Goal: Task Accomplishment & Management: Manage account settings

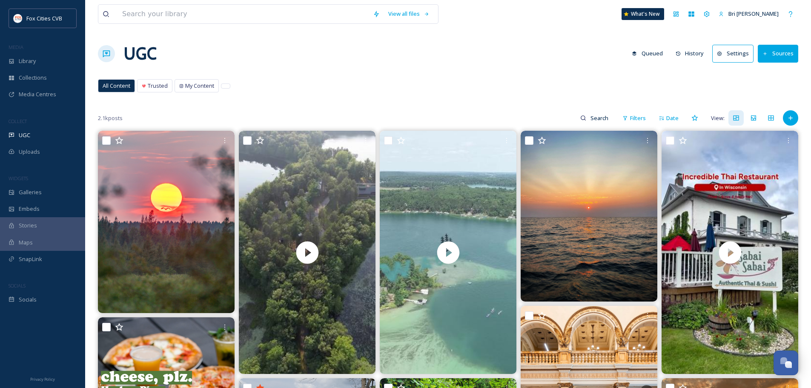
scroll to position [170, 0]
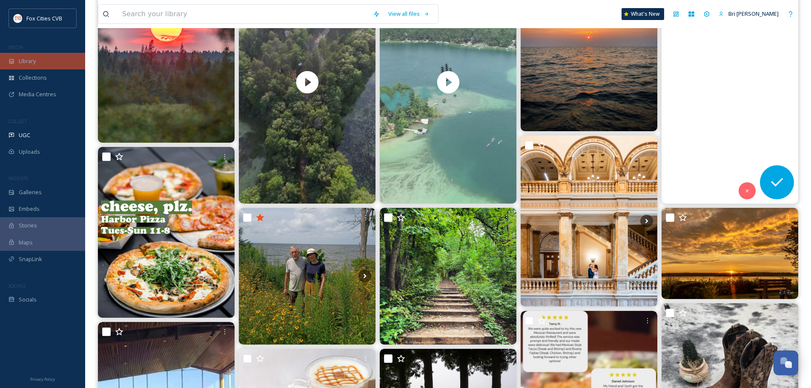
click at [23, 62] on span "Library" at bounding box center [27, 61] width 17 height 8
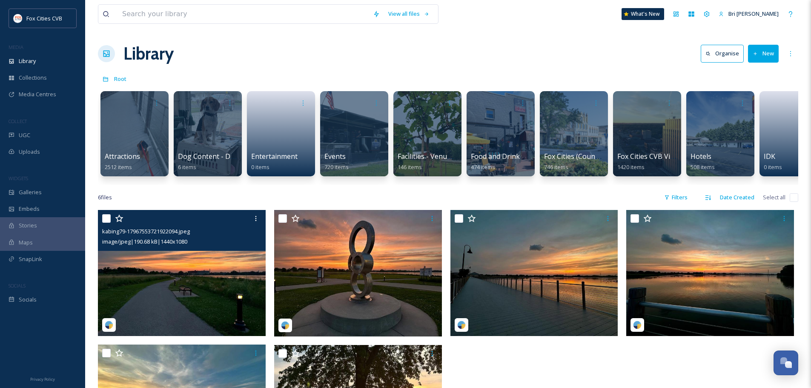
click at [103, 223] on input "checkbox" at bounding box center [106, 218] width 9 height 9
checkbox input "true"
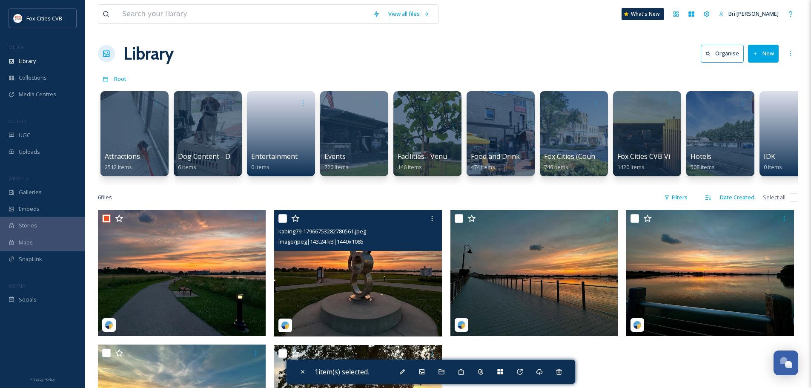
click at [286, 221] on input "checkbox" at bounding box center [282, 218] width 9 height 9
checkbox input "true"
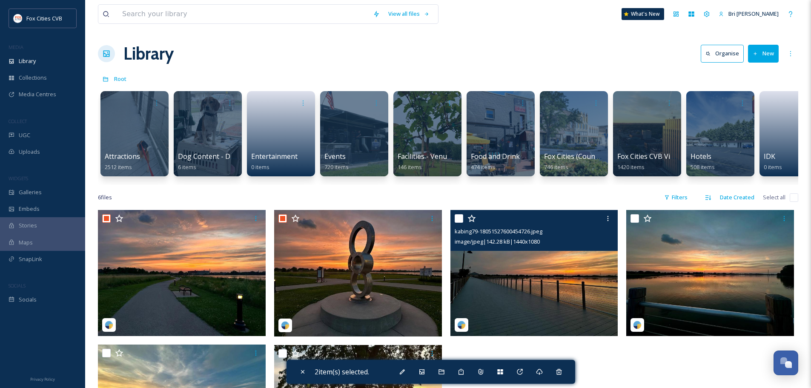
click at [461, 222] on input "checkbox" at bounding box center [459, 218] width 9 height 9
checkbox input "true"
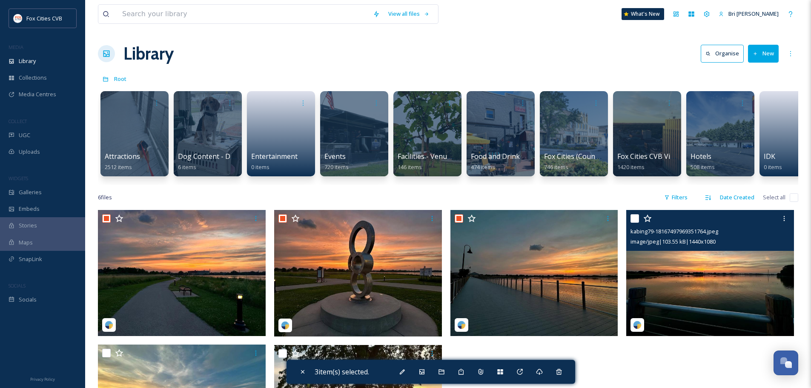
click at [634, 223] on input "checkbox" at bounding box center [635, 218] width 9 height 9
checkbox input "true"
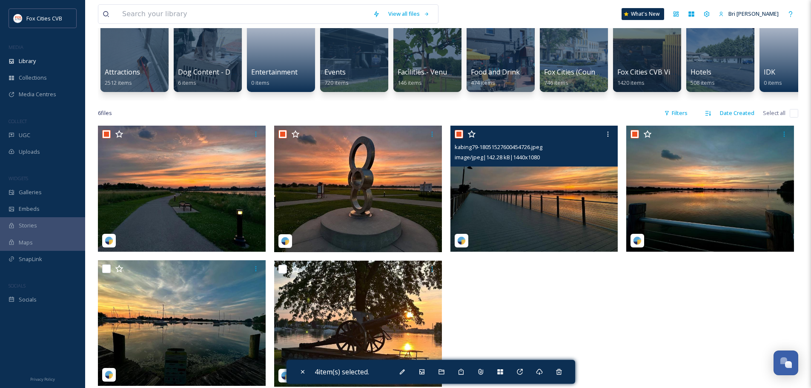
scroll to position [85, 0]
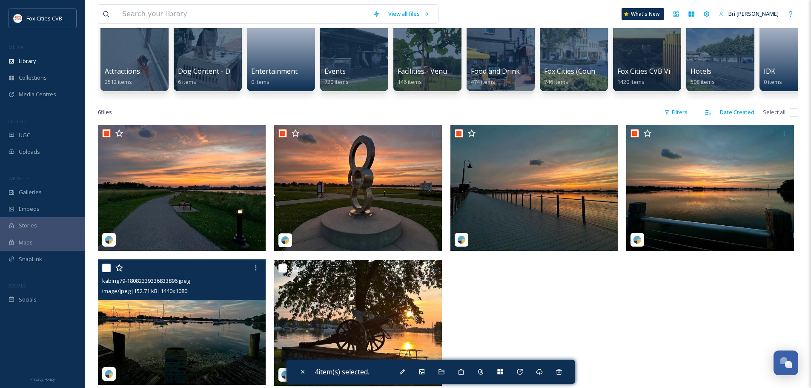
click at [104, 272] on input "checkbox" at bounding box center [106, 268] width 9 height 9
checkbox input "true"
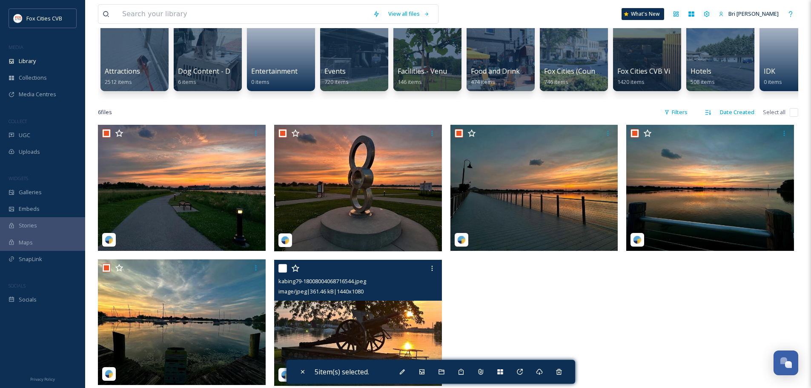
click at [284, 272] on input "checkbox" at bounding box center [282, 268] width 9 height 9
checkbox input "true"
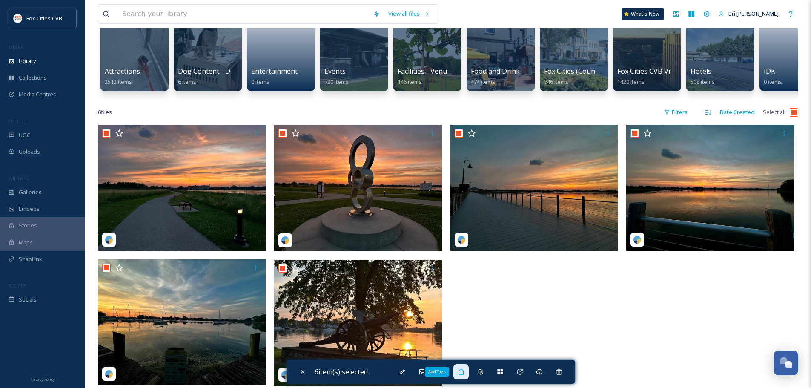
click at [461, 367] on div "Add Tags" at bounding box center [460, 371] width 15 height 15
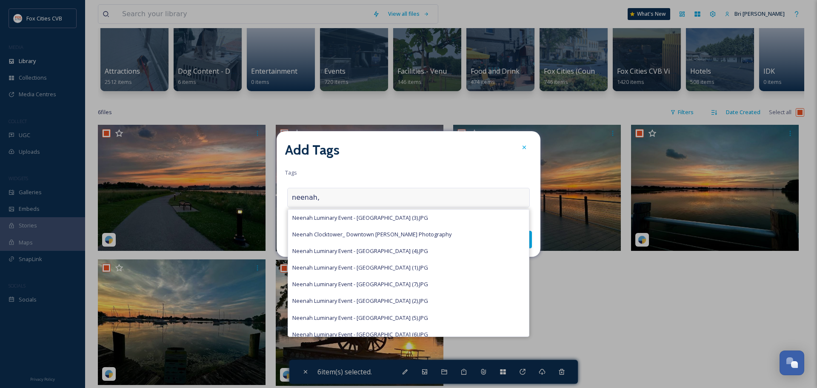
type input "neenah,"
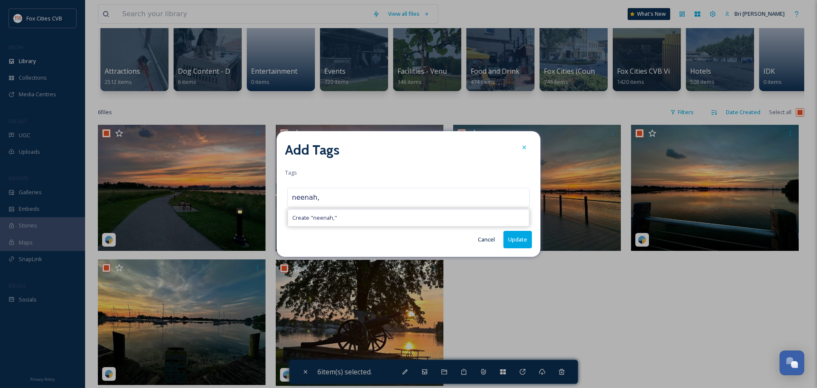
click at [486, 243] on button "Cancel" at bounding box center [487, 239] width 26 height 17
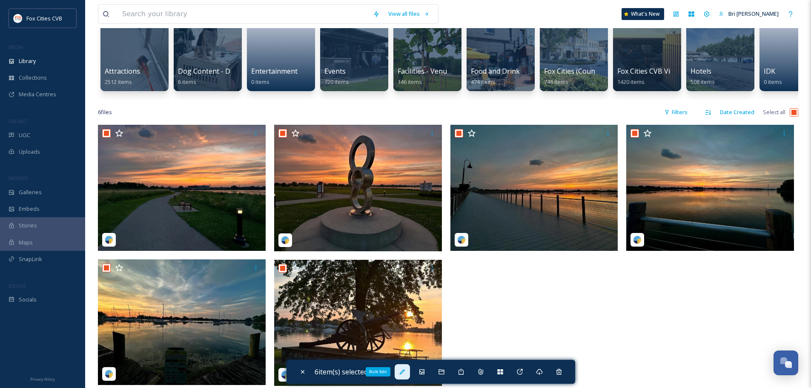
click at [405, 370] on icon at bounding box center [402, 371] width 5 height 5
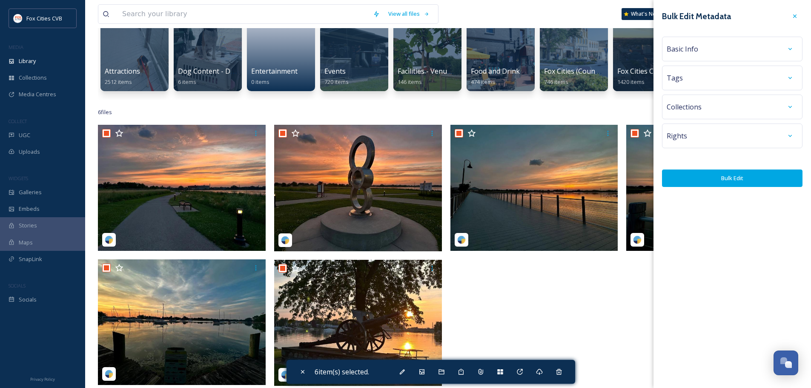
click at [697, 48] on div "Basic Info" at bounding box center [732, 48] width 131 height 15
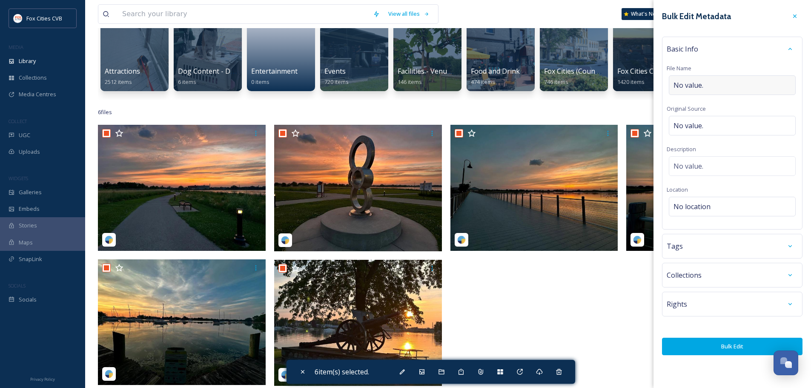
click at [709, 92] on div "No value." at bounding box center [732, 85] width 127 height 20
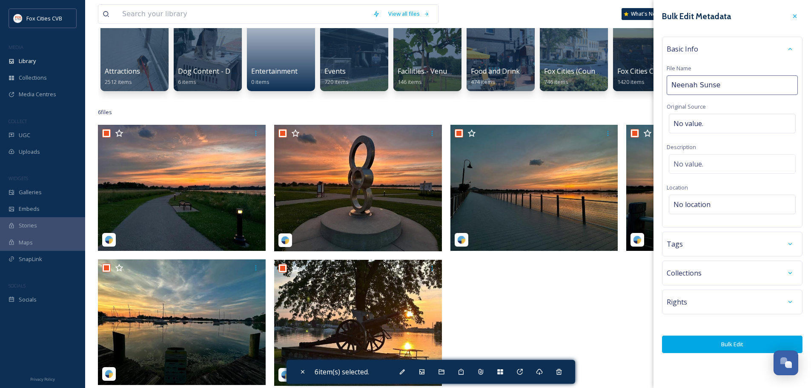
type input "Neenah Sunset"
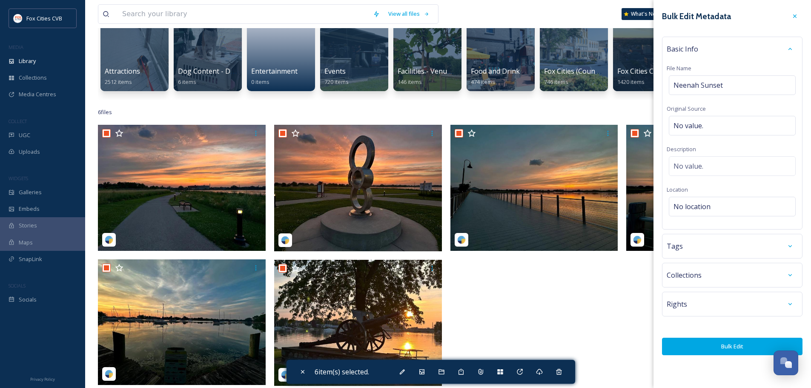
click at [712, 294] on div "Rights" at bounding box center [732, 304] width 140 height 25
click at [712, 301] on div "Rights" at bounding box center [732, 303] width 131 height 15
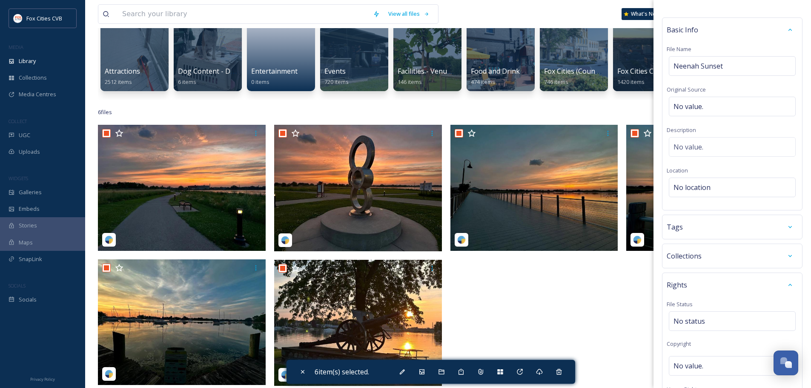
scroll to position [11, 0]
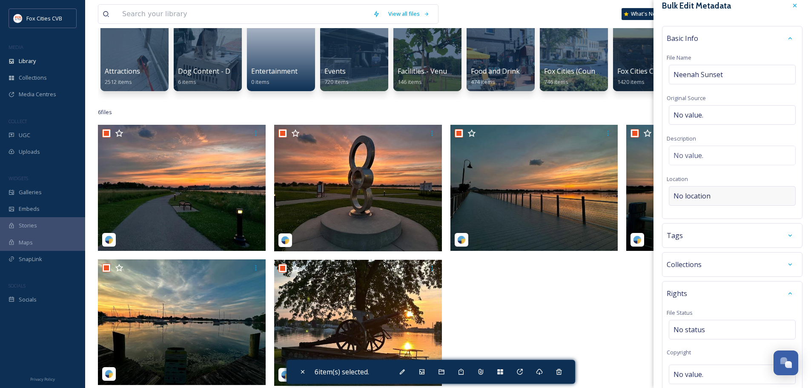
click at [698, 195] on span "No location" at bounding box center [692, 196] width 37 height 10
click at [705, 196] on input at bounding box center [732, 195] width 126 height 19
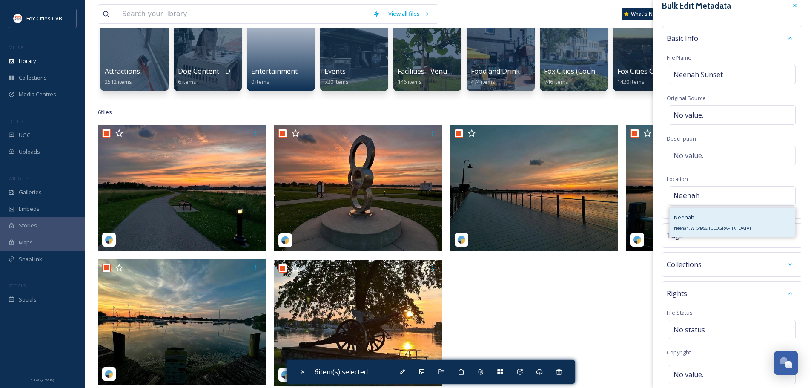
type input "Neenah"
click at [734, 209] on div "[PERSON_NAME], WI 54956, [GEOGRAPHIC_DATA]" at bounding box center [732, 222] width 125 height 29
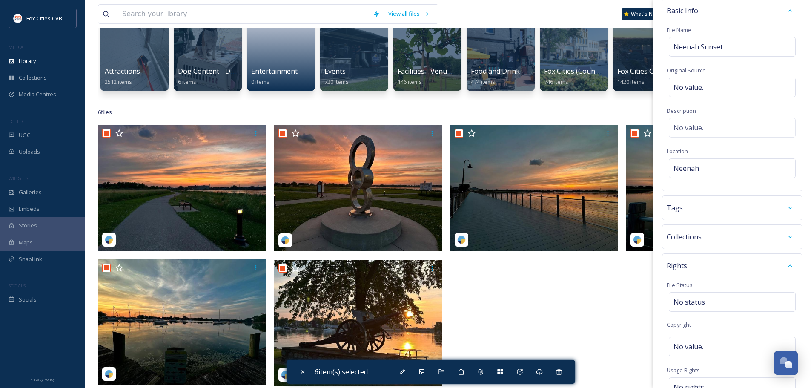
scroll to position [53, 0]
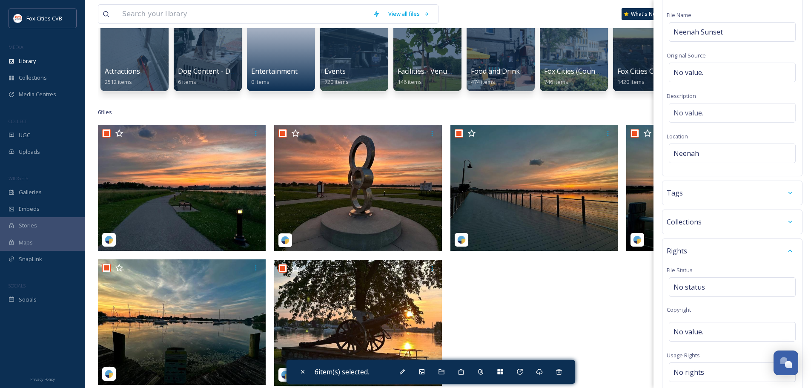
click at [731, 194] on div "Tags" at bounding box center [732, 192] width 131 height 15
click at [729, 247] on div "Collections" at bounding box center [732, 251] width 131 height 15
click at [731, 215] on div "No tags" at bounding box center [732, 219] width 127 height 20
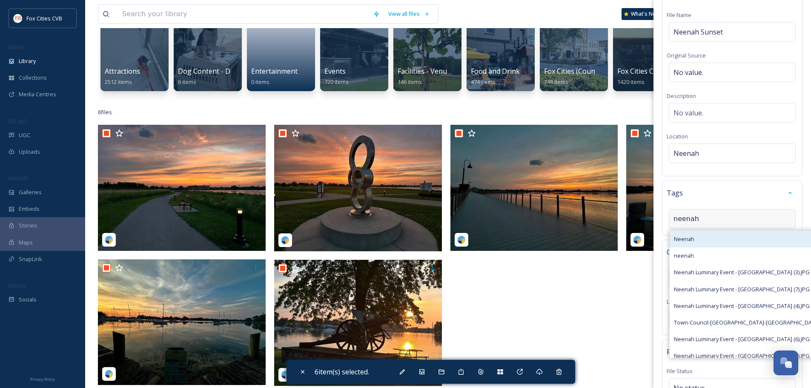
type input "neenah"
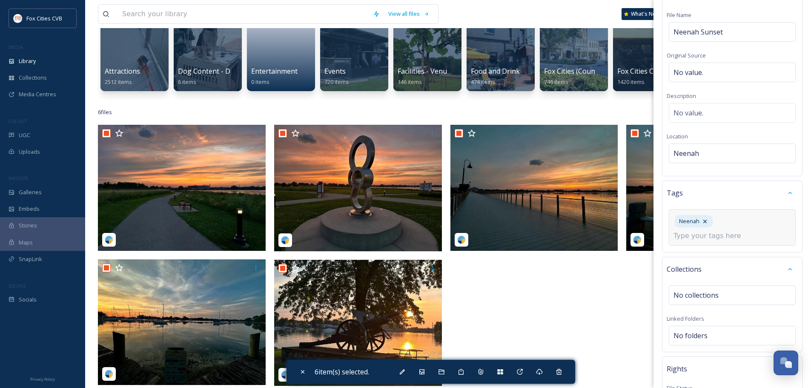
click at [722, 234] on input at bounding box center [716, 236] width 85 height 10
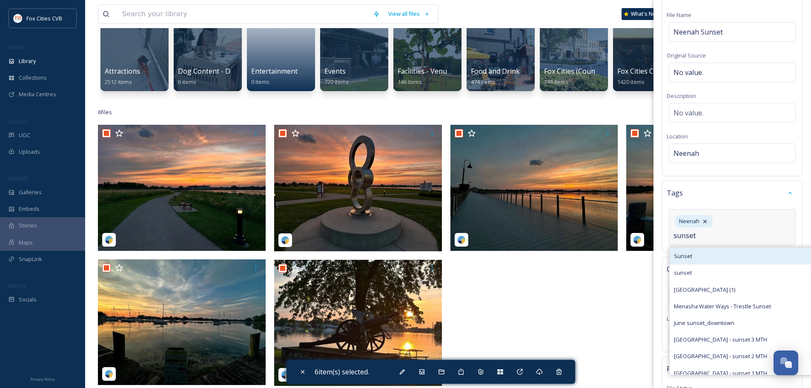
type input "sunset"
click at [694, 259] on div "Sunset" at bounding box center [748, 256] width 156 height 17
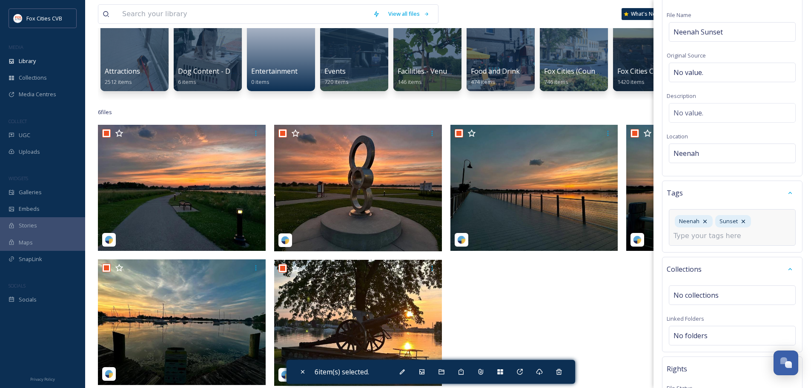
click at [707, 239] on input at bounding box center [716, 236] width 85 height 10
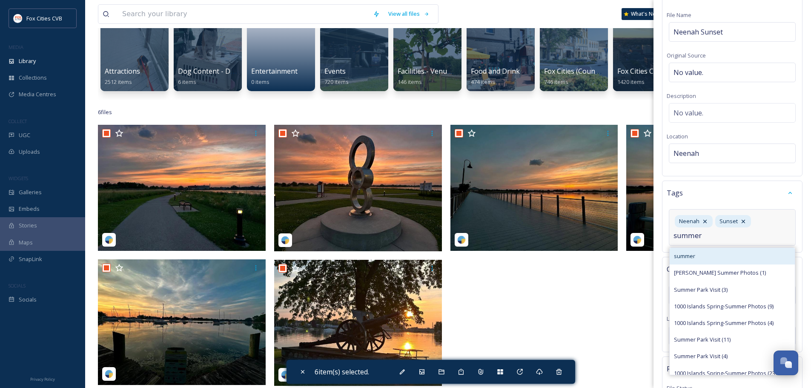
type input "summer"
click at [699, 260] on div "summer" at bounding box center [732, 256] width 125 height 17
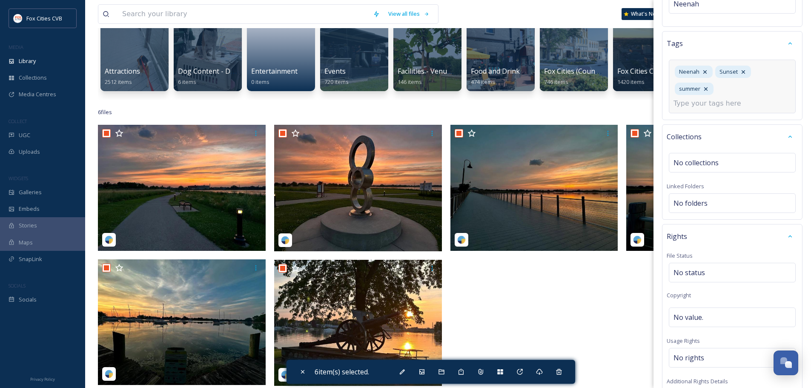
scroll to position [224, 0]
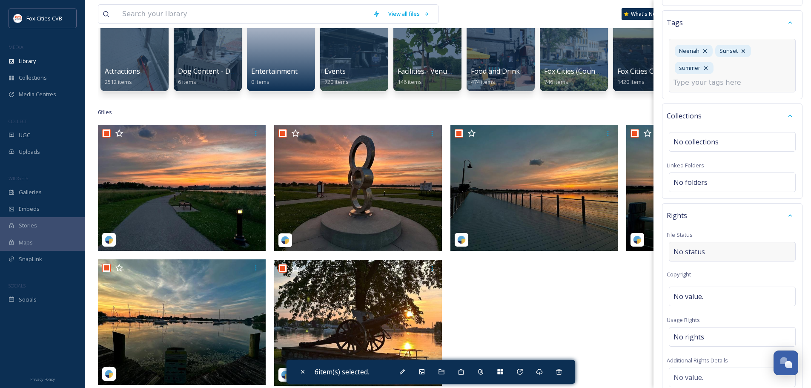
click at [708, 245] on div "Rights File Status No status Copyright No value. Usage Rights No rights Additio…" at bounding box center [732, 339] width 140 height 272
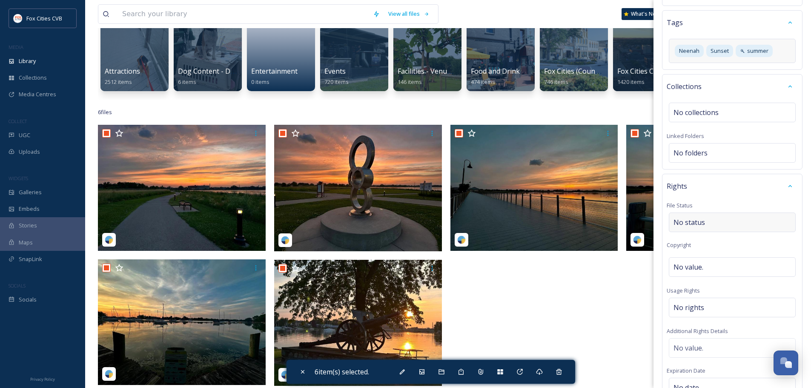
click at [707, 223] on div "No status" at bounding box center [732, 222] width 127 height 20
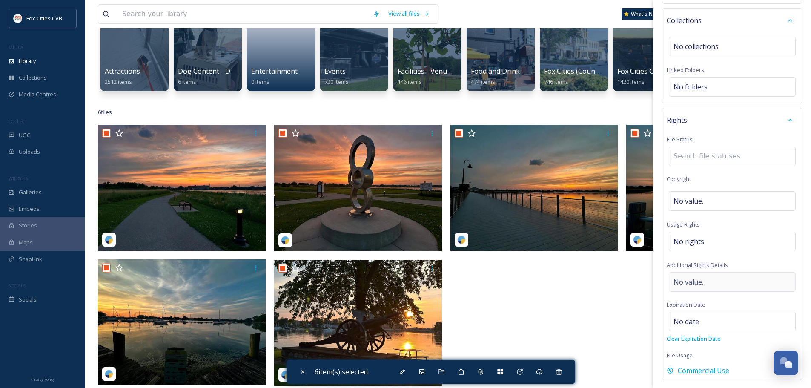
scroll to position [116, 0]
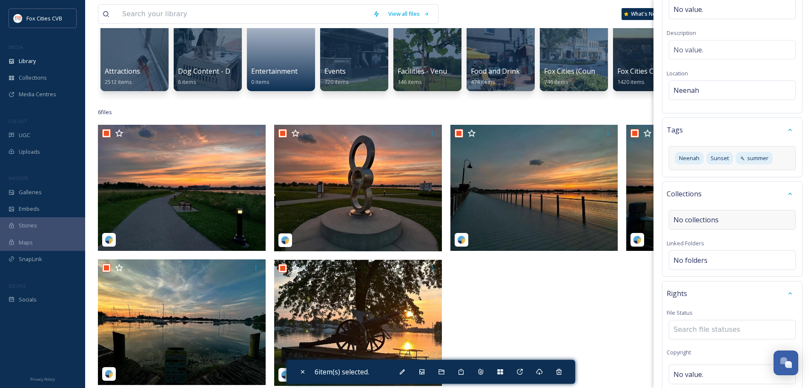
click at [701, 222] on span "No collections" at bounding box center [696, 220] width 45 height 10
click at [702, 197] on div "Collections" at bounding box center [732, 193] width 131 height 15
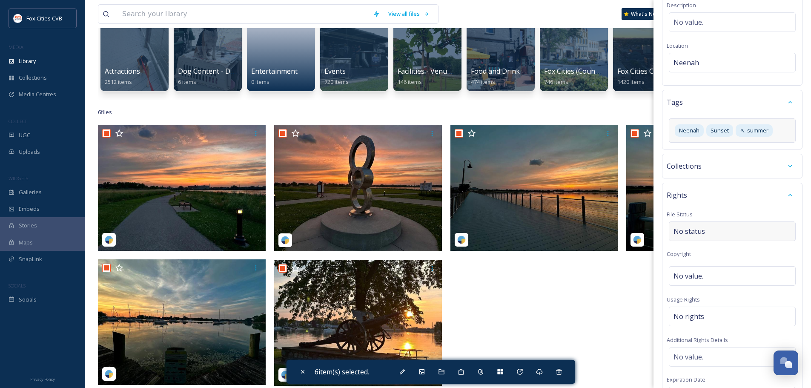
scroll to position [159, 0]
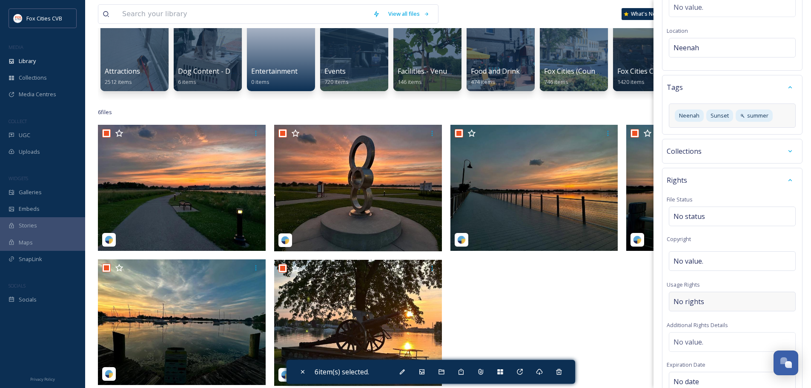
click at [699, 307] on div "No rights" at bounding box center [732, 302] width 127 height 20
click at [718, 310] on input at bounding box center [718, 303] width 94 height 19
paste input "@kabing79"
type input "@kabing79"
click at [702, 216] on span "No status" at bounding box center [690, 216] width 32 height 10
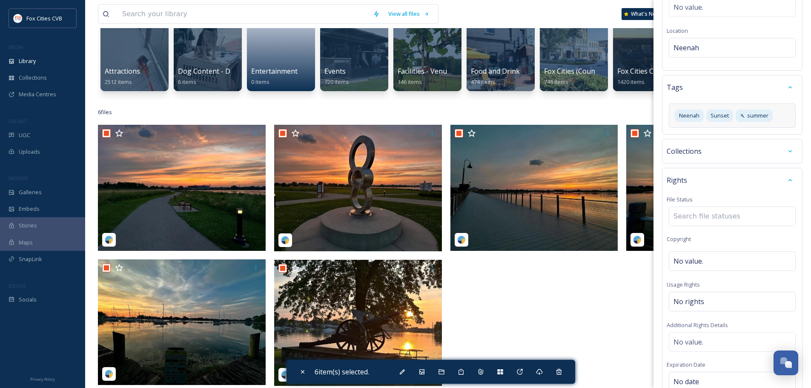
click at [701, 216] on input at bounding box center [716, 216] width 94 height 19
paste input "@kabing79"
type input "@kabing79"
click at [717, 189] on div "Rights File Status @kabing79 No results Copyright No value. Usage Rights No rig…" at bounding box center [732, 304] width 140 height 272
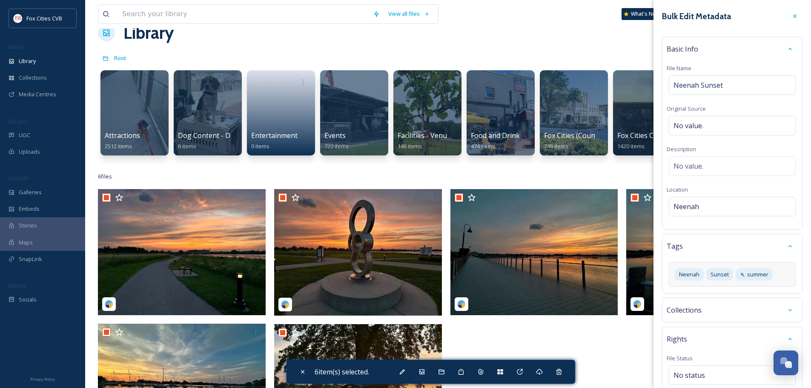
scroll to position [0, 0]
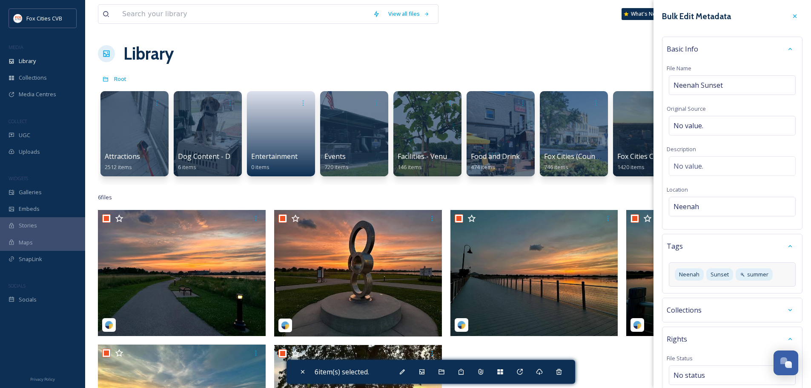
click at [717, 309] on div "Collections" at bounding box center [732, 309] width 131 height 15
click at [696, 169] on span "No value." at bounding box center [689, 166] width 30 height 10
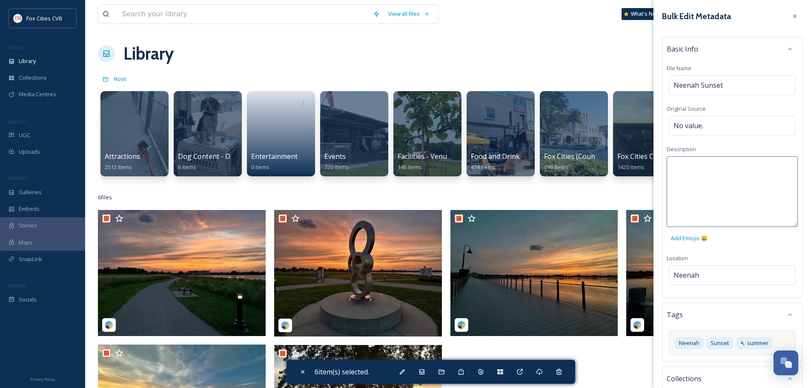
click at [696, 168] on textarea at bounding box center [732, 191] width 131 height 71
type textarea "H"
paste textarea "@kabing79"
type textarea "Photo credit: @kabing79"
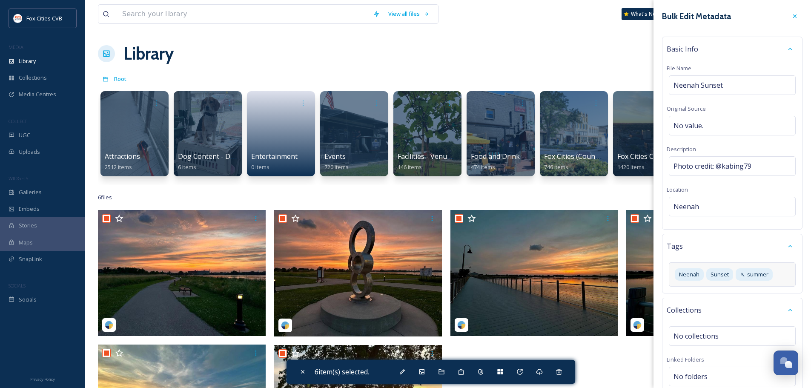
click at [660, 246] on div "Bulk Edit Metadata Basic Info File Name Neenah Sunset Original Source No value.…" at bounding box center [732, 358] width 158 height 717
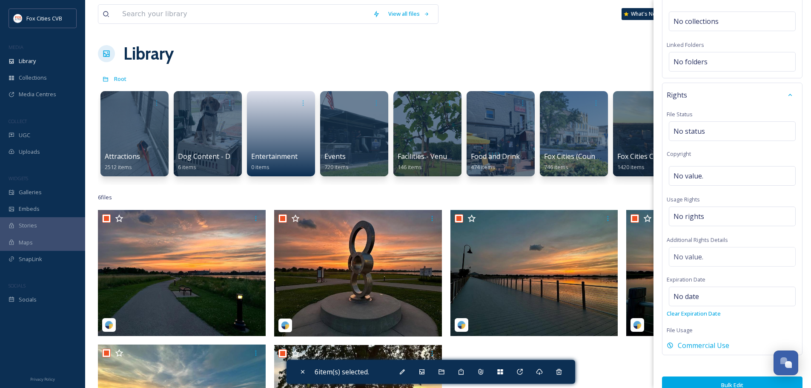
scroll to position [329, 0]
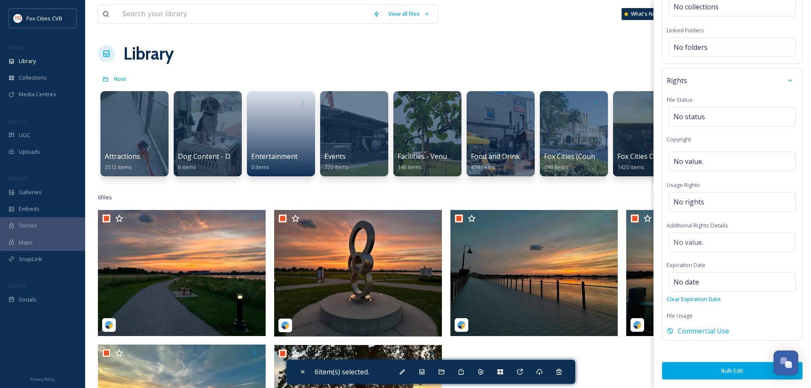
click at [712, 368] on button "Bulk Edit" at bounding box center [732, 370] width 140 height 17
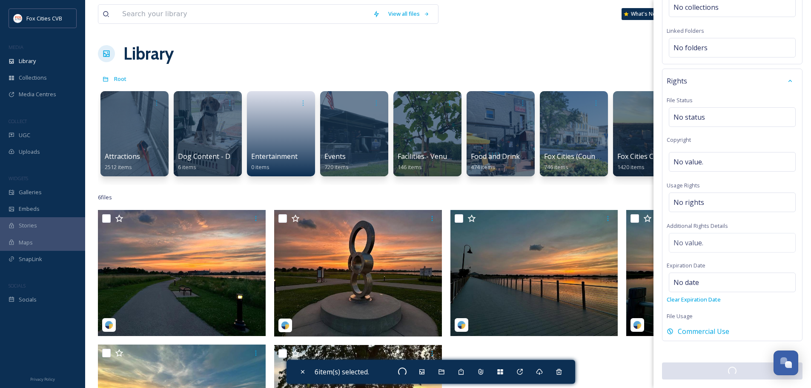
checkbox input "false"
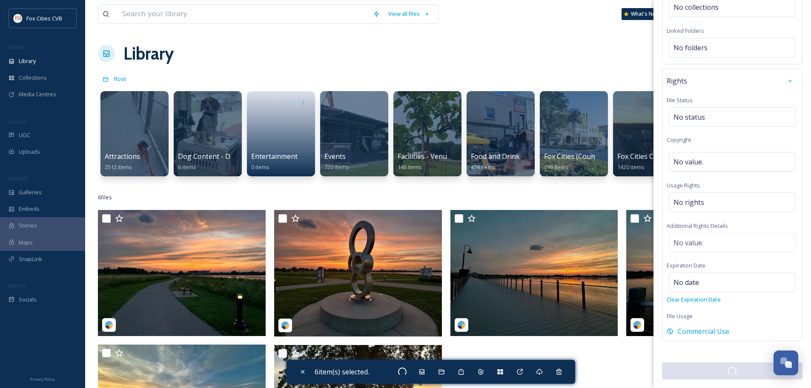
checkbox input "false"
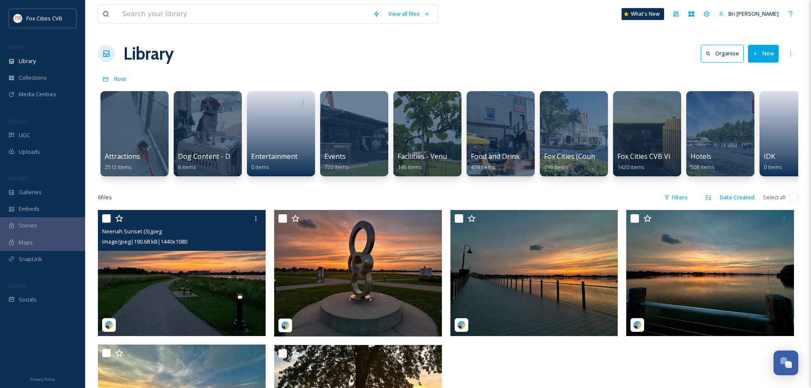
click at [102, 223] on div "Neenah Sunset (3).jpeg image/jpeg | 190.68 kB | 1440 x 1080" at bounding box center [182, 230] width 168 height 41
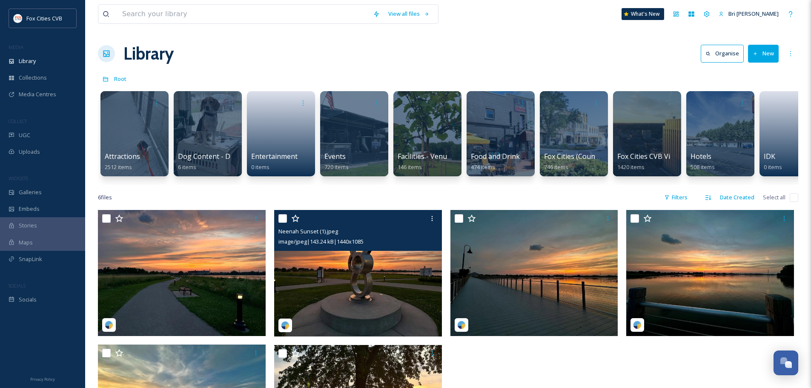
click at [276, 223] on div "Neenah Sunset (1).jpeg image/jpeg | 143.24 kB | 1440 x 1085" at bounding box center [358, 230] width 168 height 41
click at [280, 221] on input "checkbox" at bounding box center [282, 218] width 9 height 9
checkbox input "true"
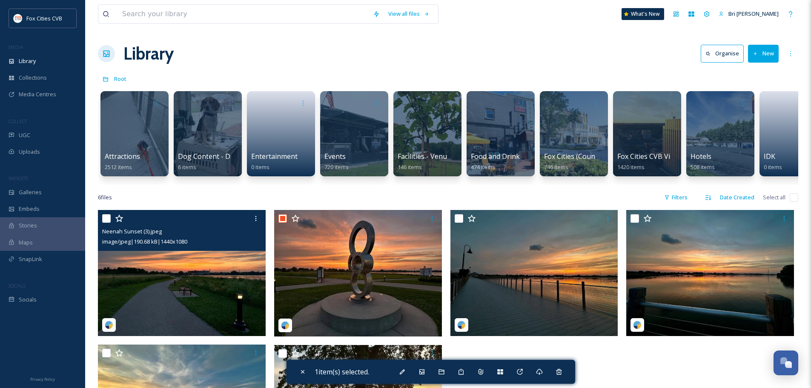
click at [109, 221] on input "checkbox" at bounding box center [106, 218] width 9 height 9
checkbox input "true"
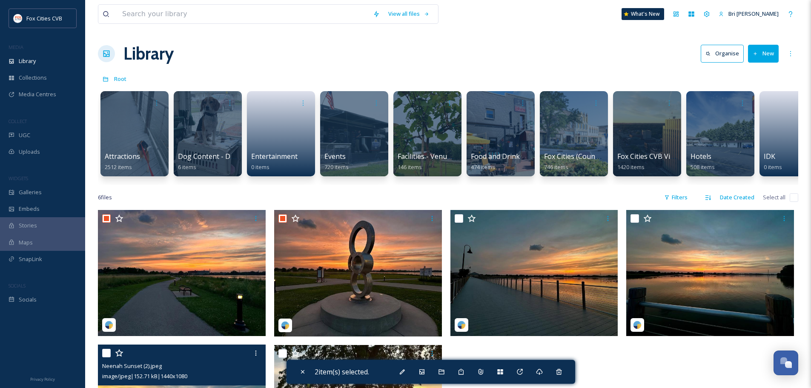
click at [105, 357] on input "checkbox" at bounding box center [106, 353] width 9 height 9
checkbox input "true"
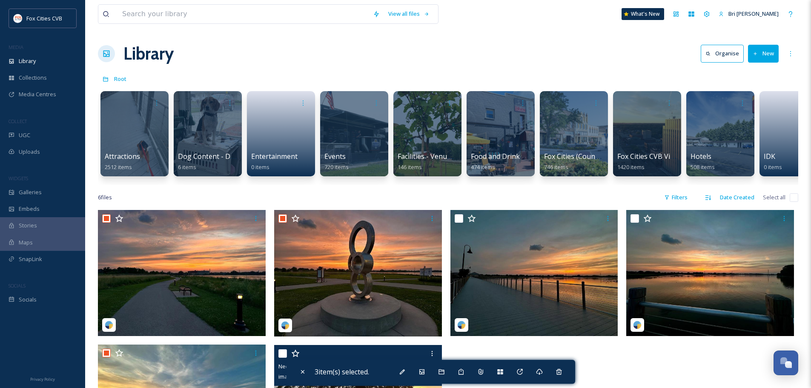
click at [283, 358] on input "checkbox" at bounding box center [282, 353] width 9 height 9
checkbox input "true"
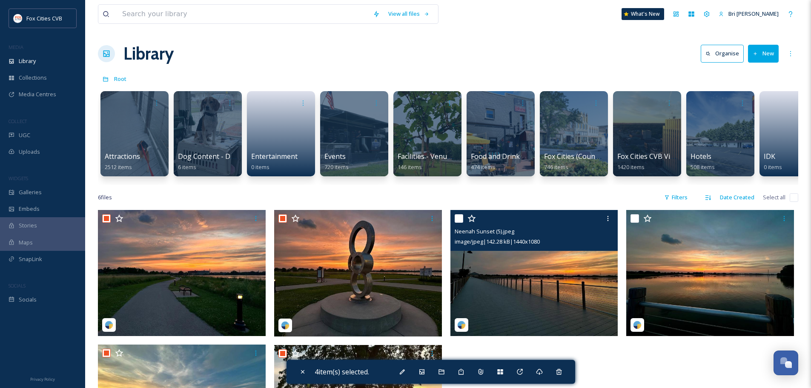
click at [457, 223] on input "checkbox" at bounding box center [459, 218] width 9 height 9
checkbox input "true"
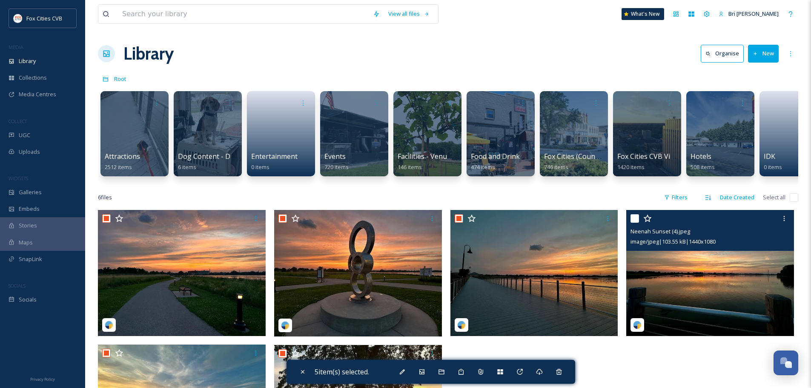
click at [633, 223] on input "checkbox" at bounding box center [635, 218] width 9 height 9
checkbox input "true"
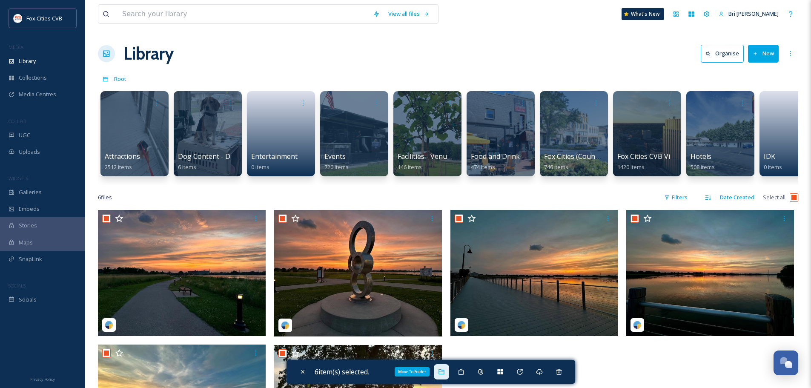
click at [443, 369] on icon at bounding box center [442, 371] width 6 height 5
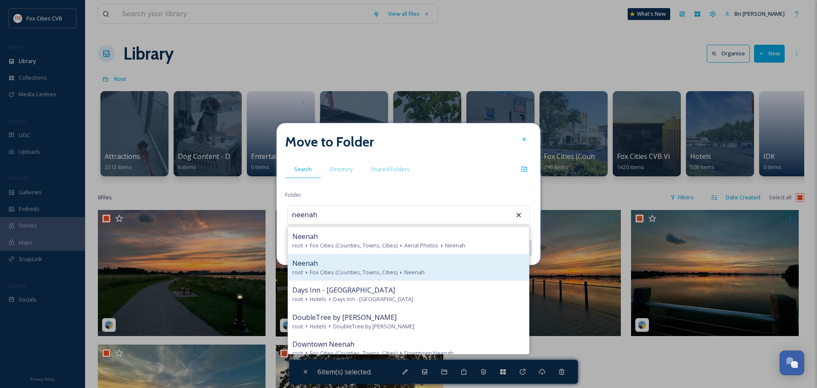
click at [345, 265] on div "Neenah" at bounding box center [408, 263] width 232 height 10
type input "Neenah"
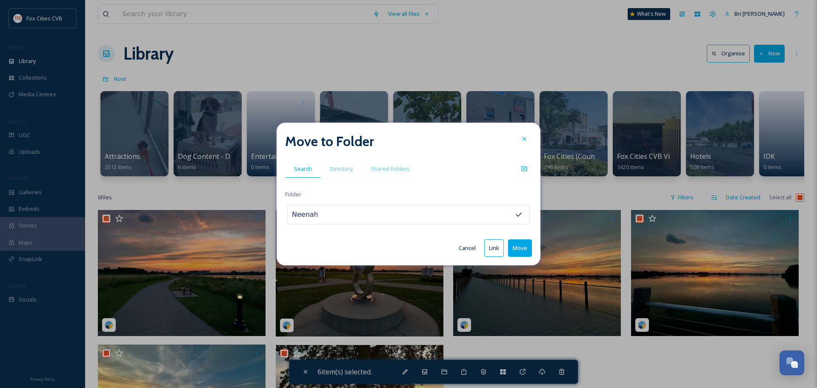
click at [518, 254] on button "Move" at bounding box center [520, 247] width 24 height 17
checkbox input "false"
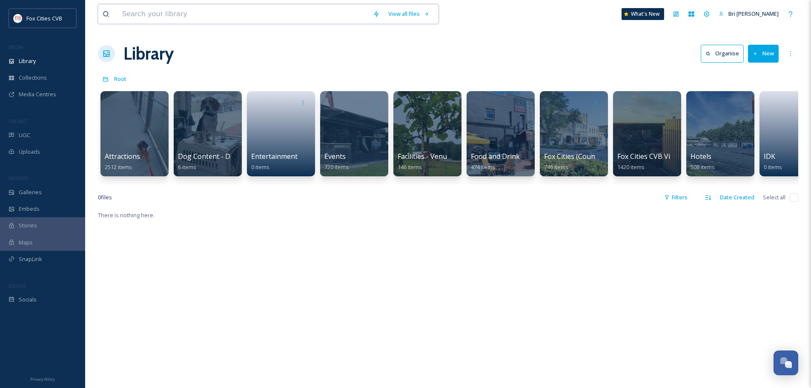
click at [170, 10] on input at bounding box center [243, 14] width 251 height 19
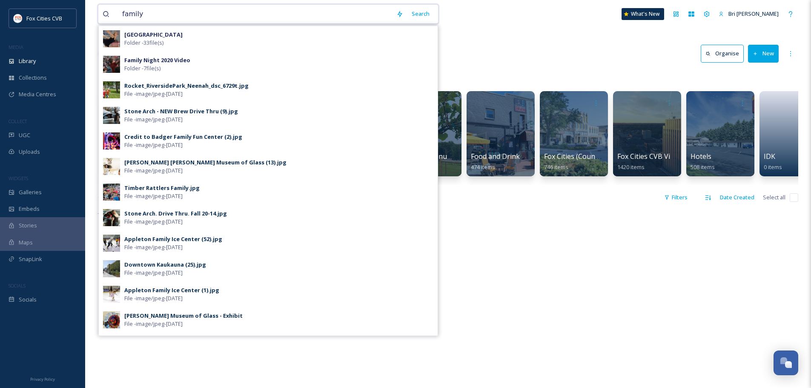
type input "family"
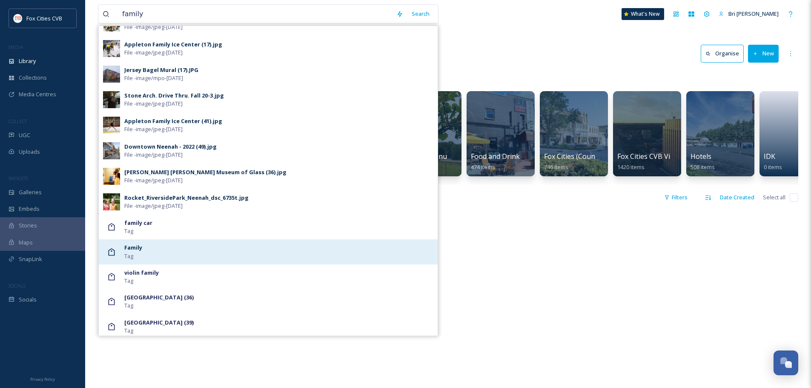
scroll to position [383, 0]
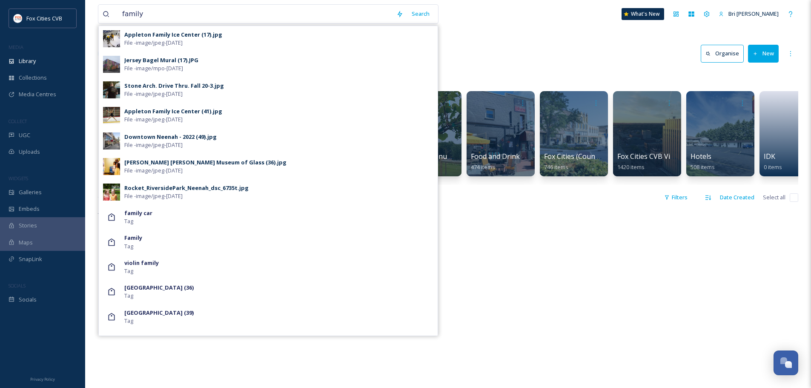
click at [177, 235] on div "Family Tag" at bounding box center [278, 242] width 309 height 16
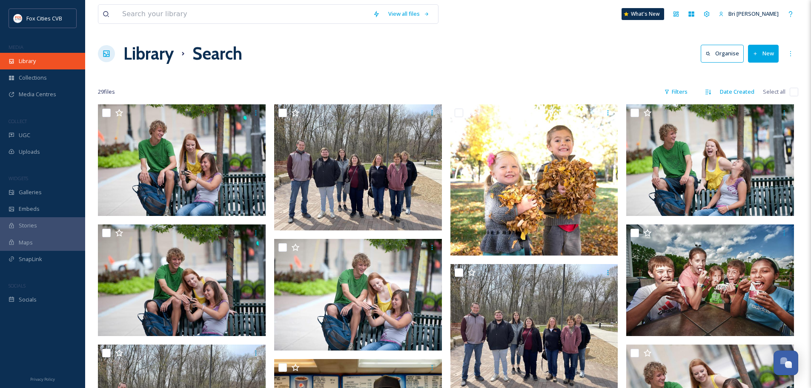
click at [52, 61] on div "Library" at bounding box center [42, 61] width 85 height 17
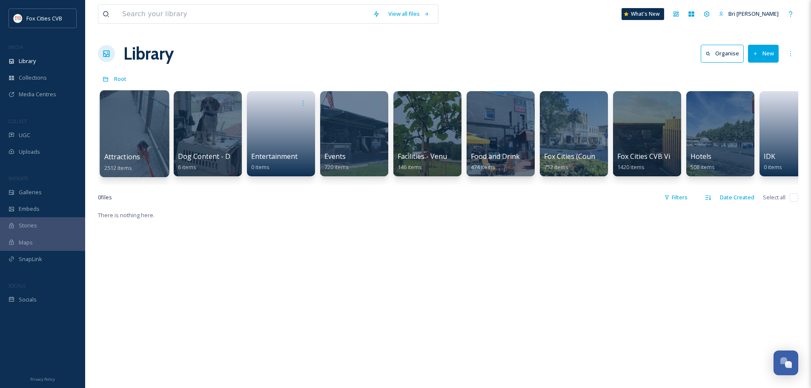
click at [130, 134] on div at bounding box center [134, 133] width 69 height 87
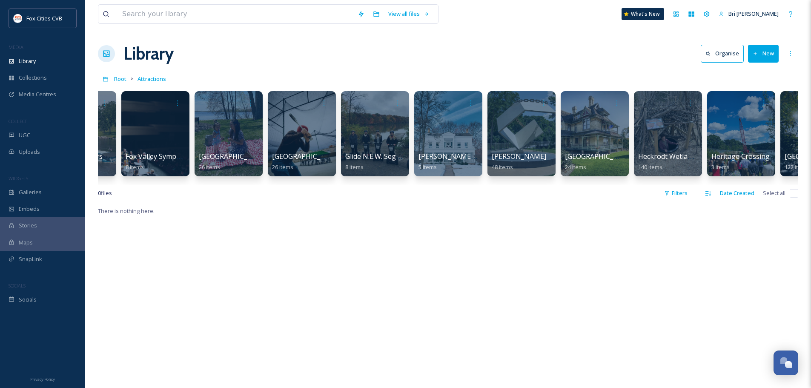
scroll to position [0, 1437]
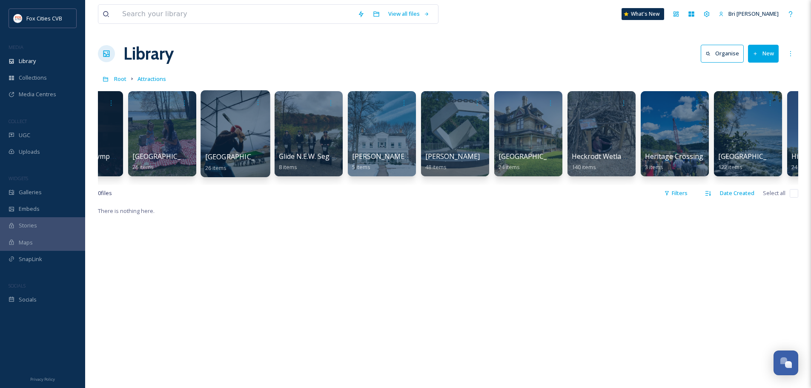
click at [227, 133] on div at bounding box center [235, 133] width 69 height 87
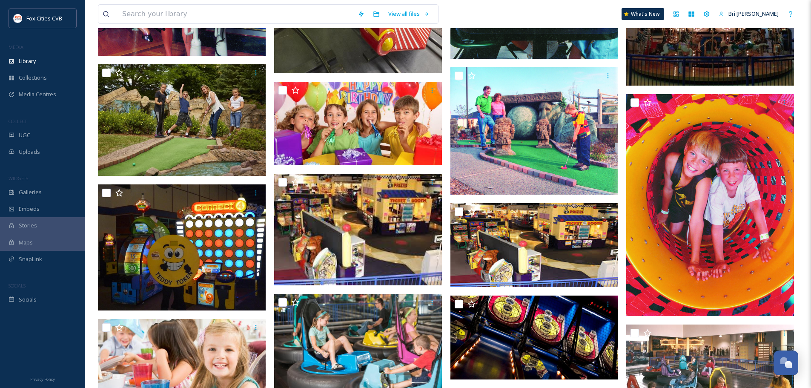
scroll to position [426, 0]
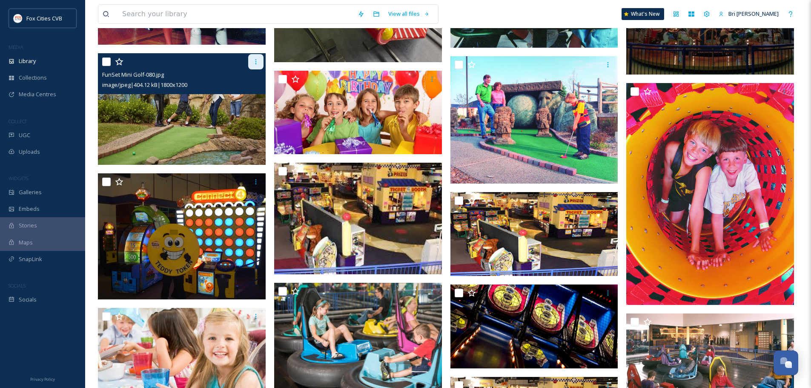
click at [253, 66] on div at bounding box center [255, 61] width 15 height 15
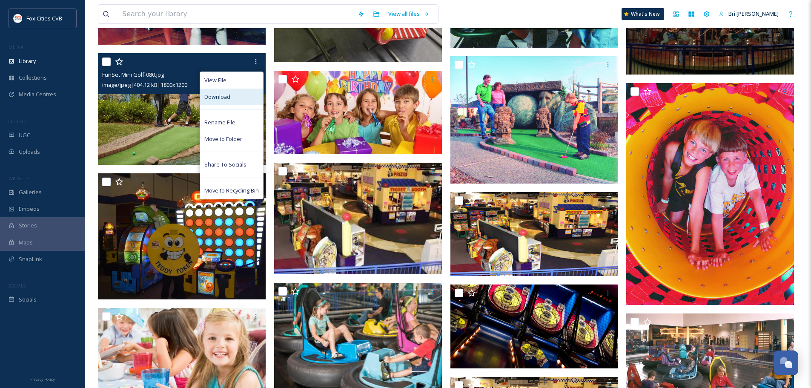
click at [248, 94] on div "Download" at bounding box center [231, 97] width 63 height 17
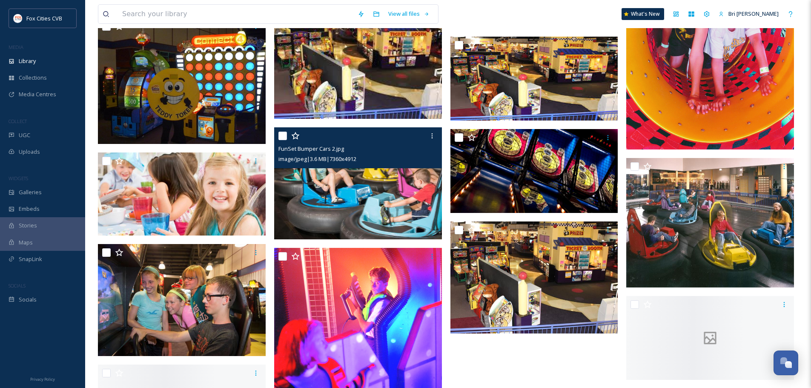
scroll to position [596, 0]
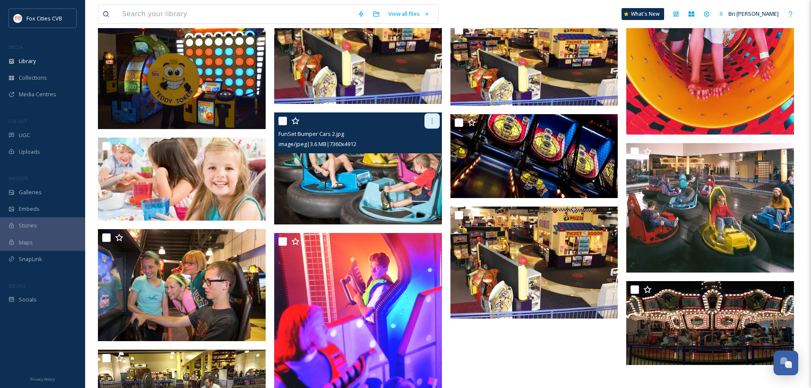
click at [429, 126] on div at bounding box center [431, 120] width 15 height 15
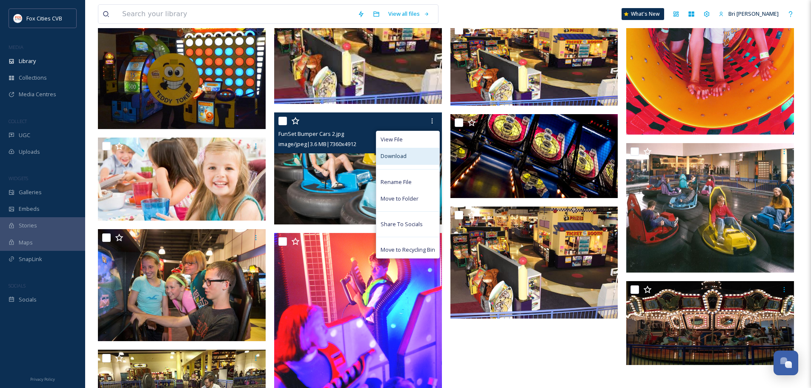
click at [412, 158] on div "Download" at bounding box center [407, 156] width 63 height 17
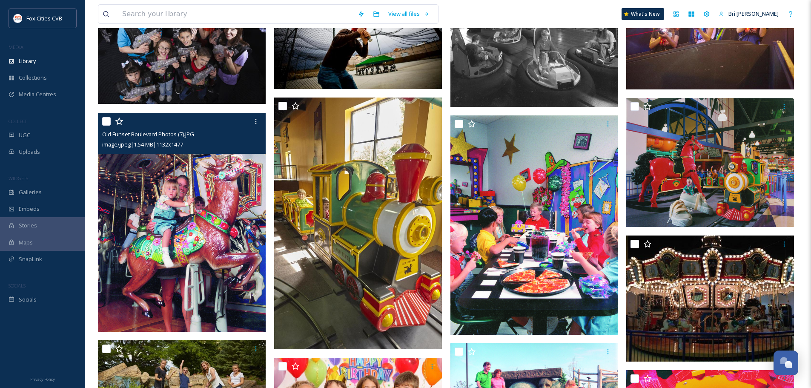
scroll to position [0, 0]
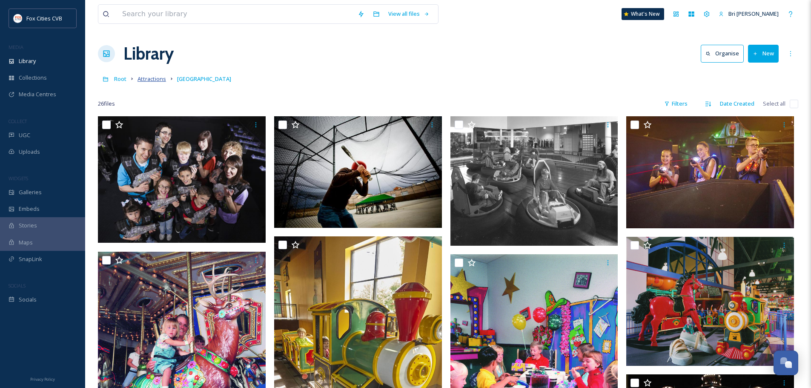
click at [151, 77] on span "Attractions" at bounding box center [152, 79] width 29 height 8
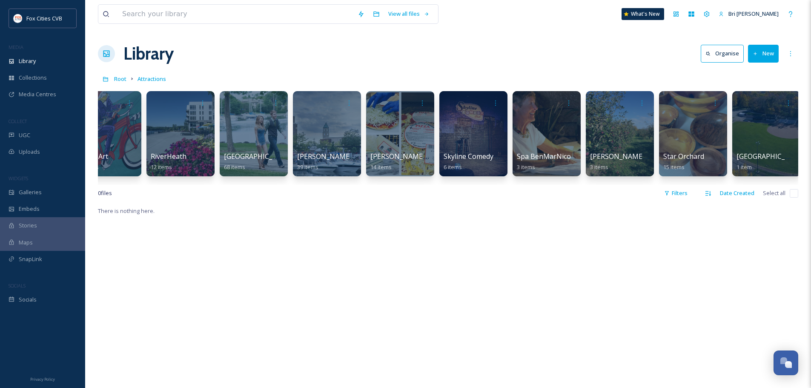
scroll to position [0, 3995]
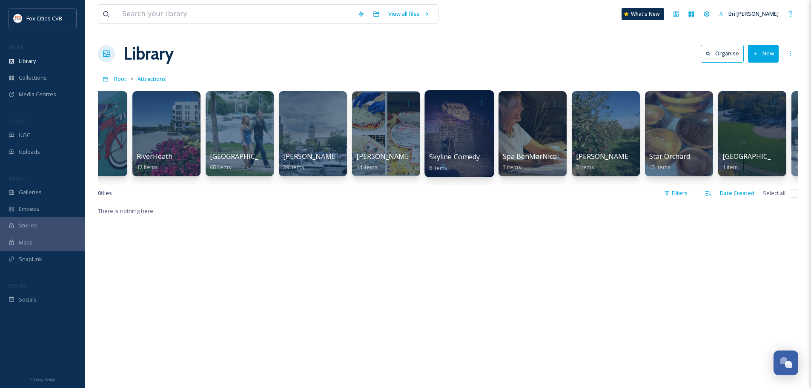
click at [466, 140] on div at bounding box center [458, 133] width 69 height 87
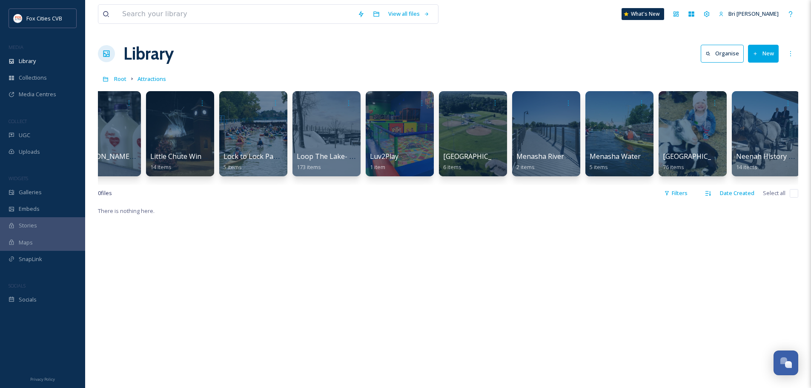
scroll to position [0, 2762]
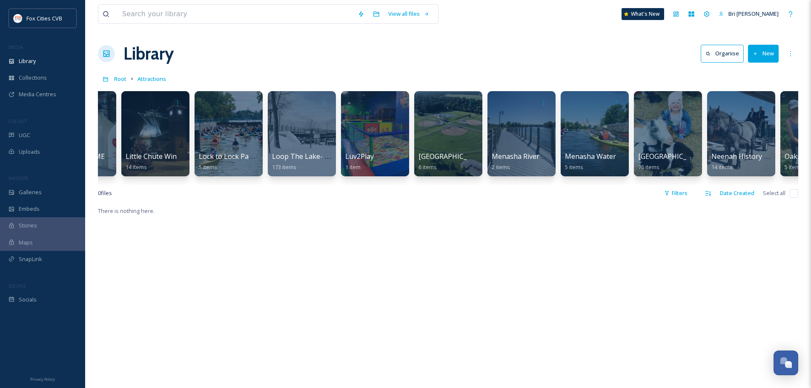
drag, startPoint x: 526, startPoint y: 180, endPoint x: 537, endPoint y: 184, distance: 11.7
click at [537, 184] on div "[GEOGRAPHIC_DATA] 143 items Appleton Historical Society 3 items [GEOGRAPHIC_DAT…" at bounding box center [448, 136] width 700 height 98
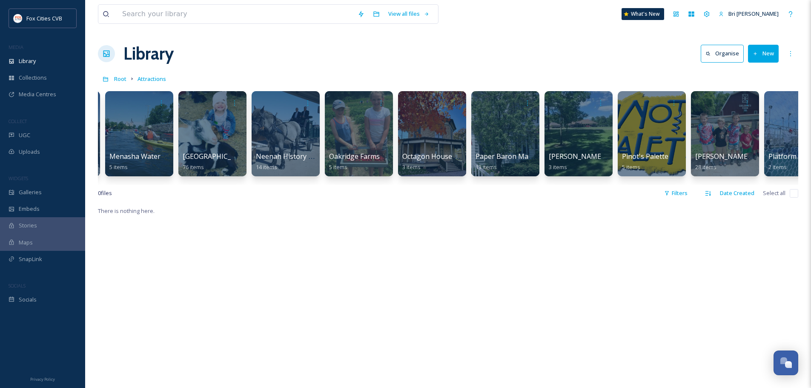
scroll to position [0, 3256]
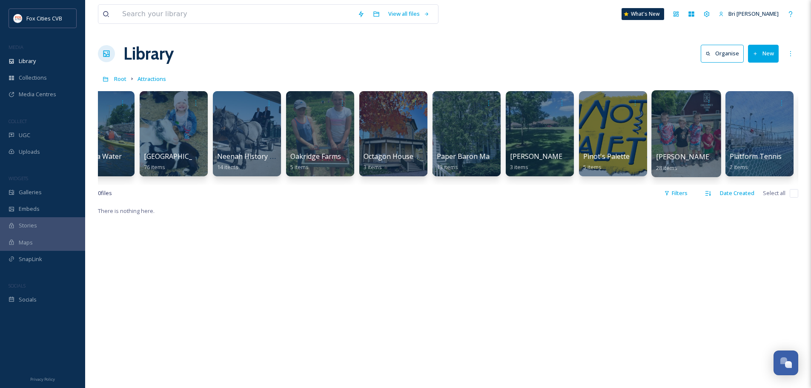
click at [700, 121] on div at bounding box center [685, 133] width 69 height 87
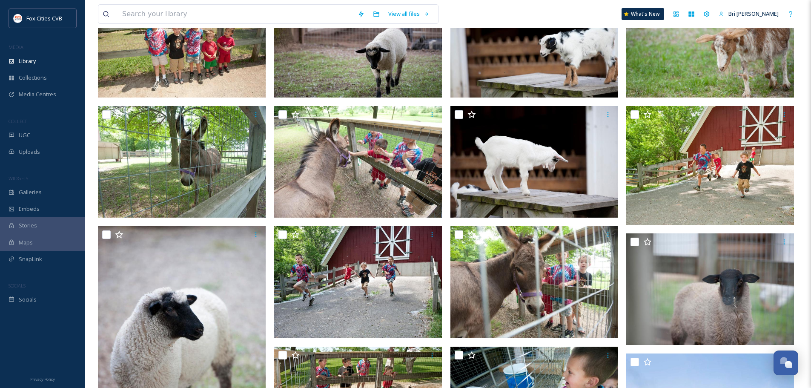
scroll to position [170, 0]
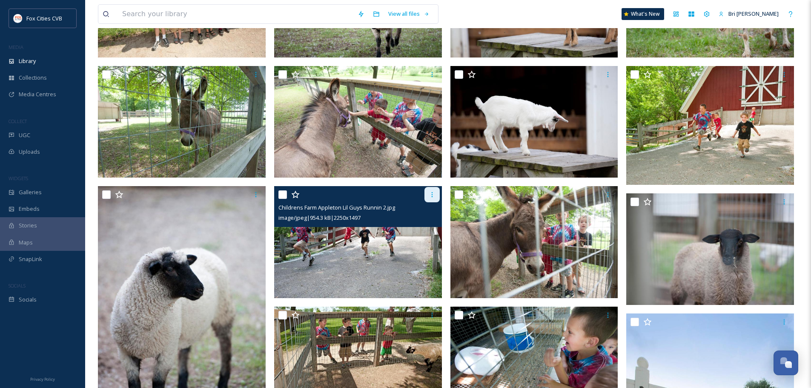
click at [435, 198] on icon at bounding box center [432, 194] width 7 height 7
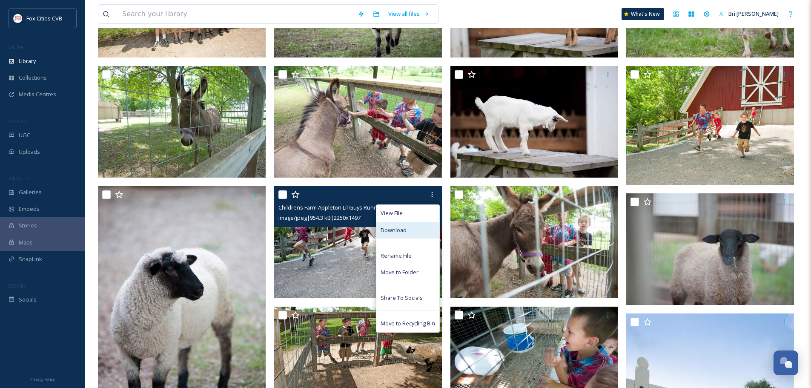
click at [412, 230] on div "Download" at bounding box center [407, 230] width 63 height 17
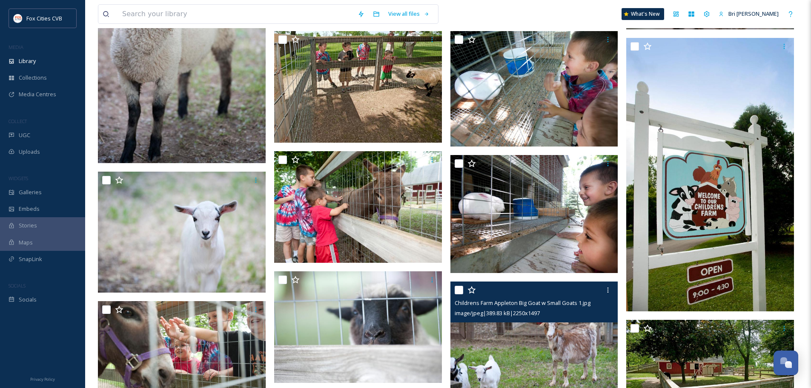
scroll to position [403, 0]
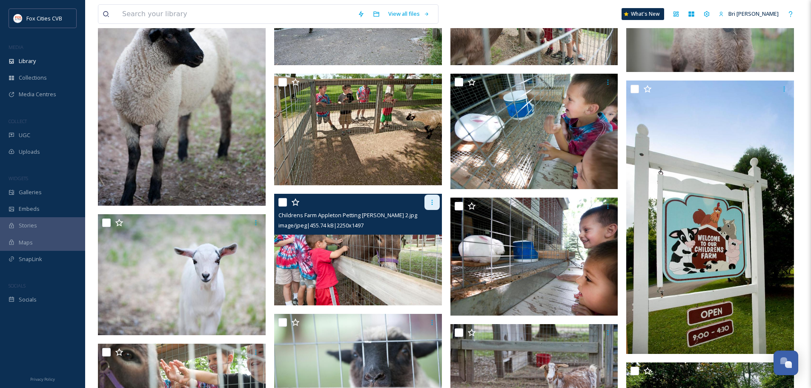
click at [430, 199] on icon at bounding box center [432, 202] width 7 height 7
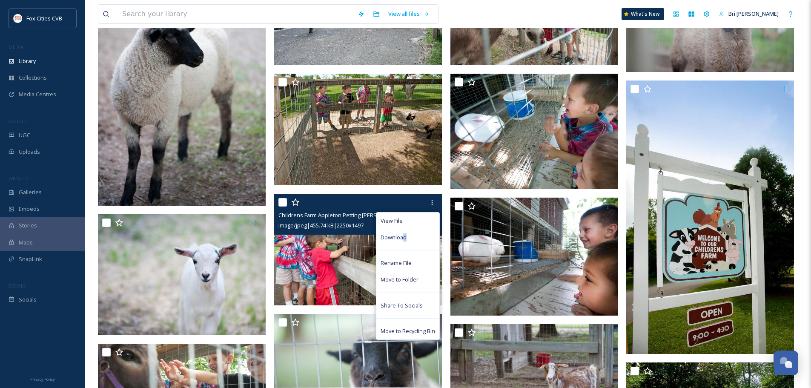
click at [404, 232] on div "Download" at bounding box center [407, 237] width 63 height 17
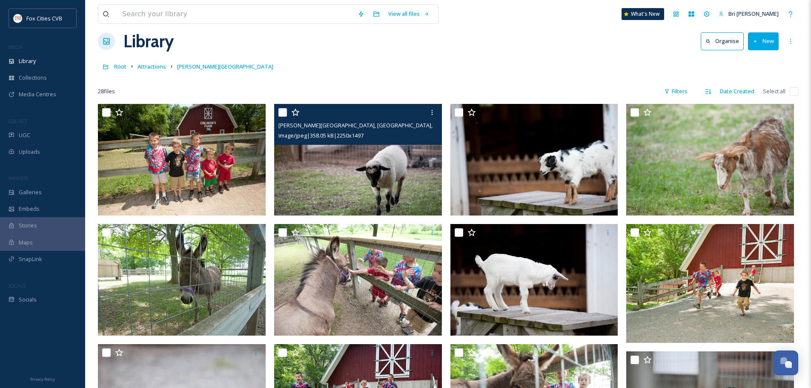
scroll to position [0, 0]
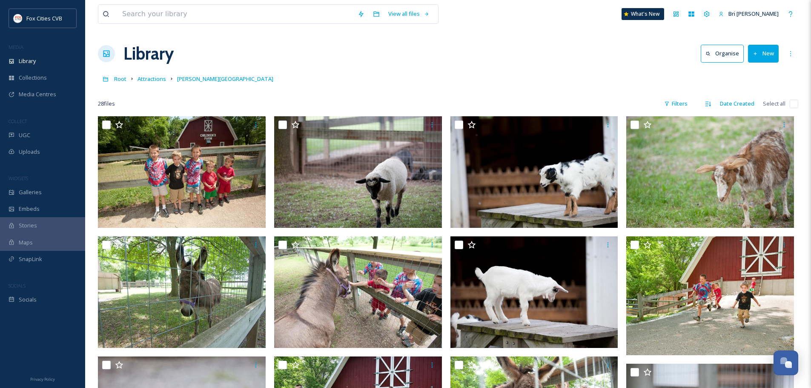
click at [160, 75] on link "Attractions" at bounding box center [152, 79] width 29 height 10
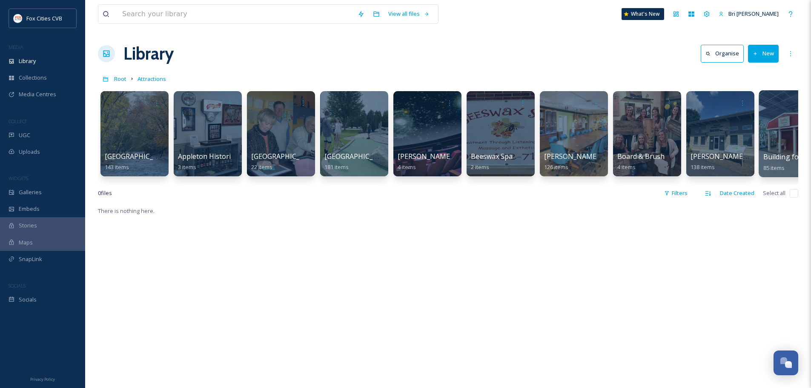
click at [788, 128] on div at bounding box center [793, 133] width 69 height 87
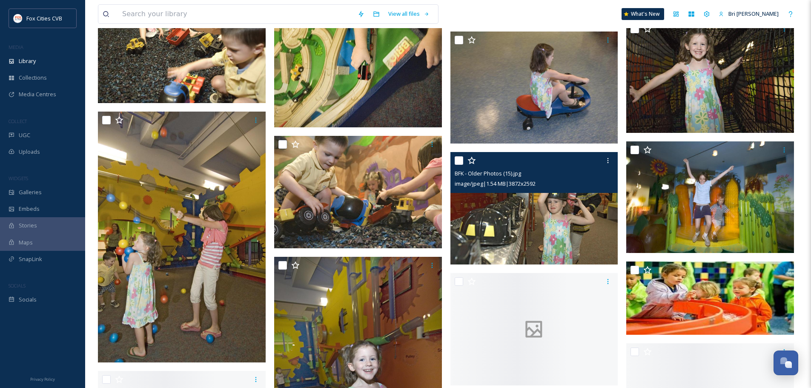
scroll to position [1703, 0]
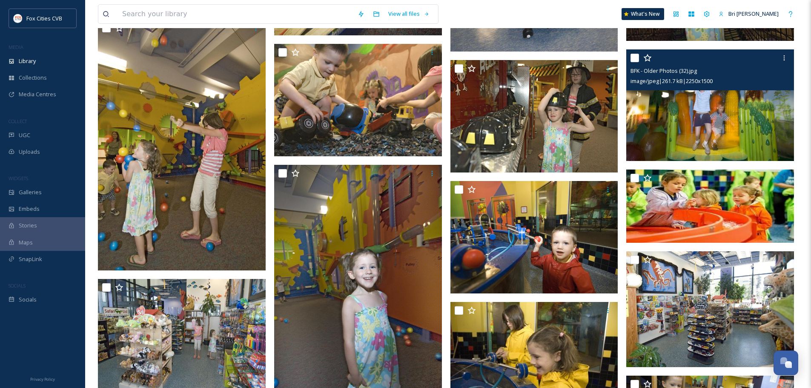
click at [734, 117] on img at bounding box center [710, 105] width 168 height 112
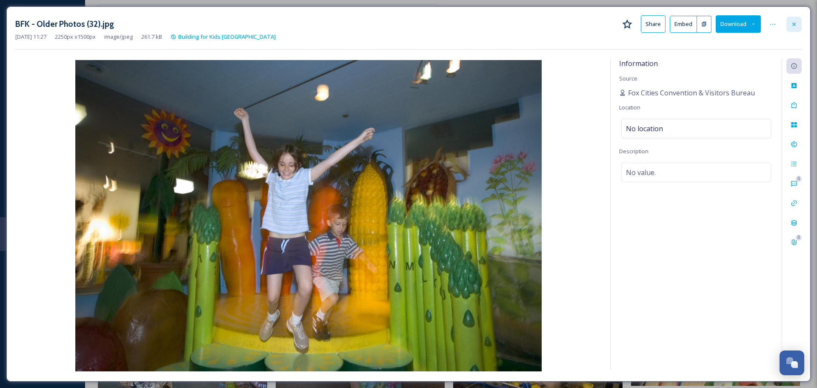
click at [791, 25] on icon at bounding box center [794, 24] width 7 height 7
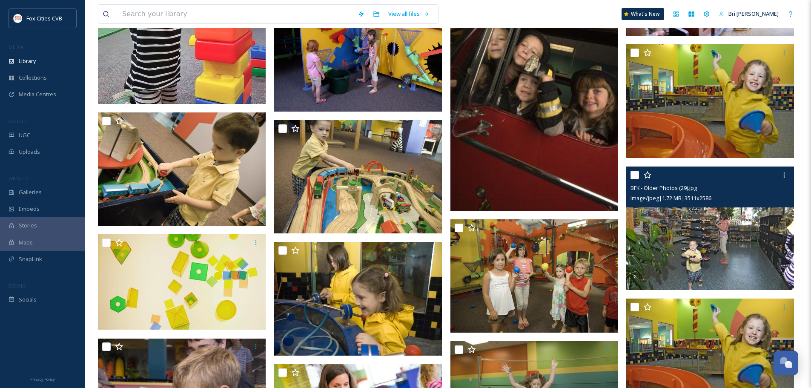
scroll to position [937, 0]
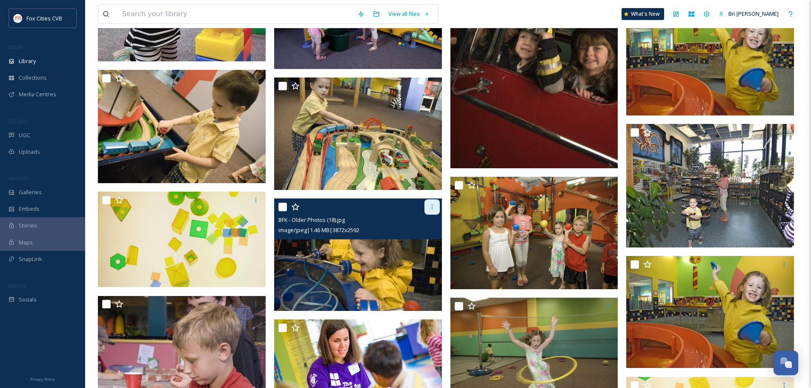
click at [433, 206] on icon at bounding box center [432, 206] width 7 height 7
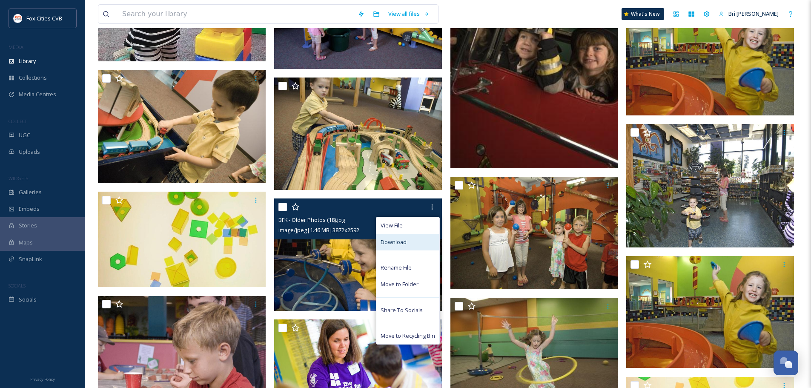
click at [395, 240] on span "Download" at bounding box center [394, 242] width 26 height 8
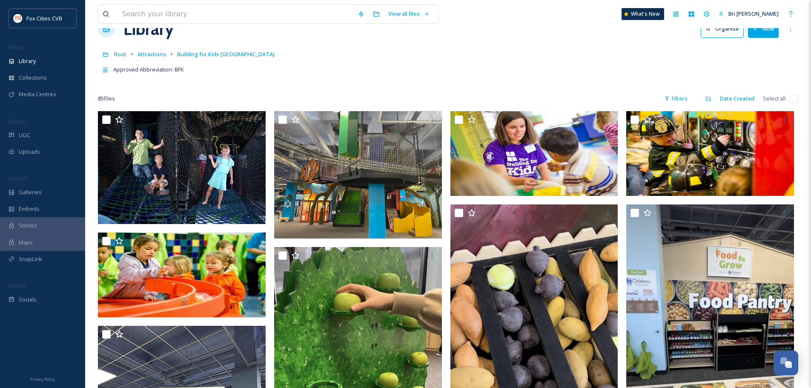
scroll to position [0, 0]
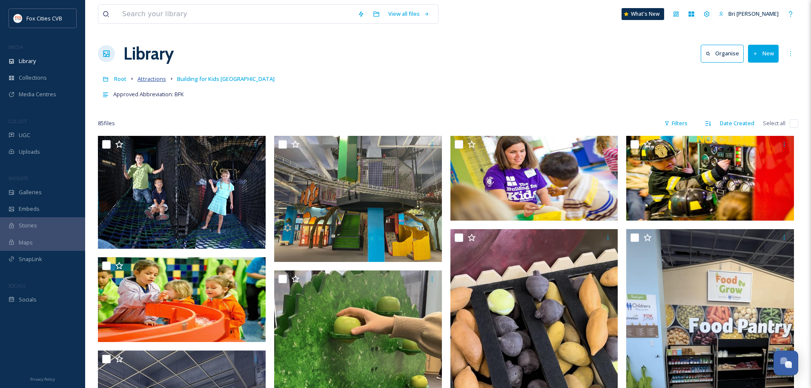
click at [160, 81] on span "Attractions" at bounding box center [152, 79] width 29 height 8
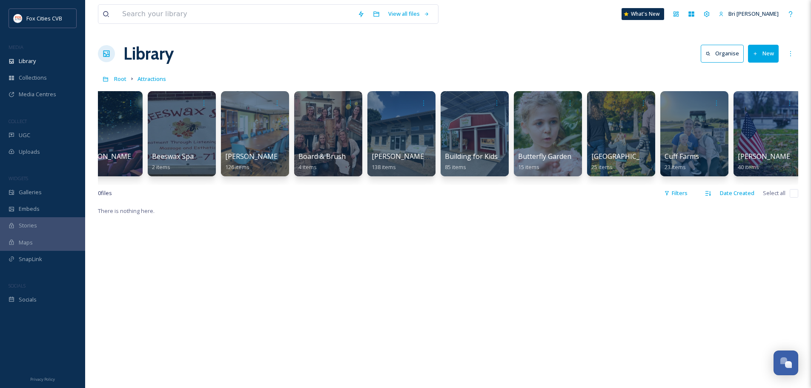
scroll to position [0, 200]
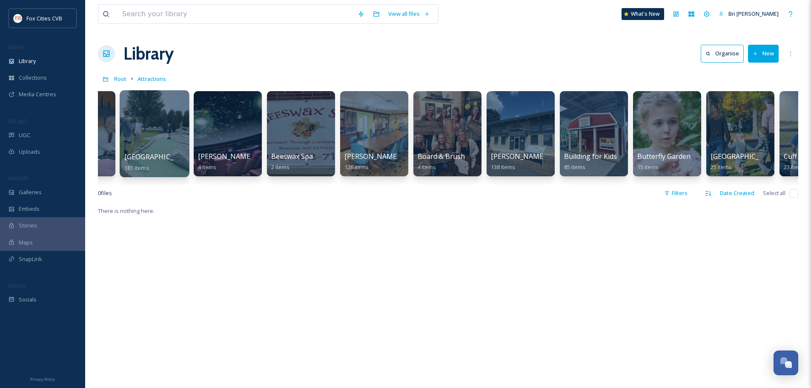
click at [154, 126] on div at bounding box center [154, 133] width 69 height 87
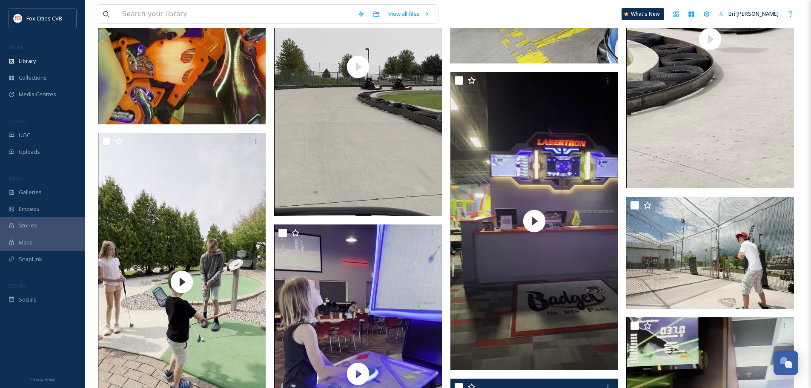
scroll to position [4087, 0]
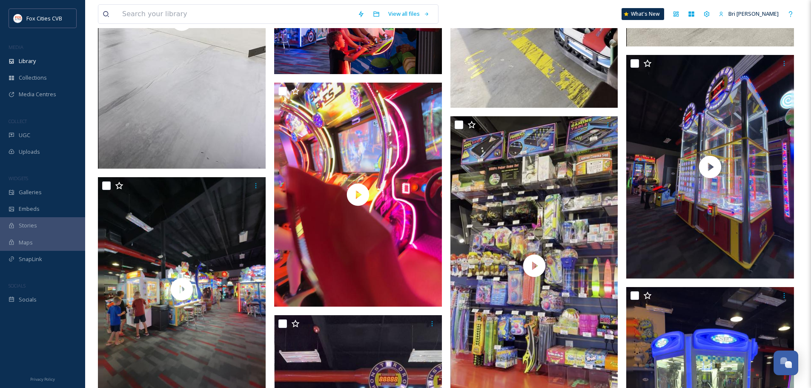
scroll to position [4853, 0]
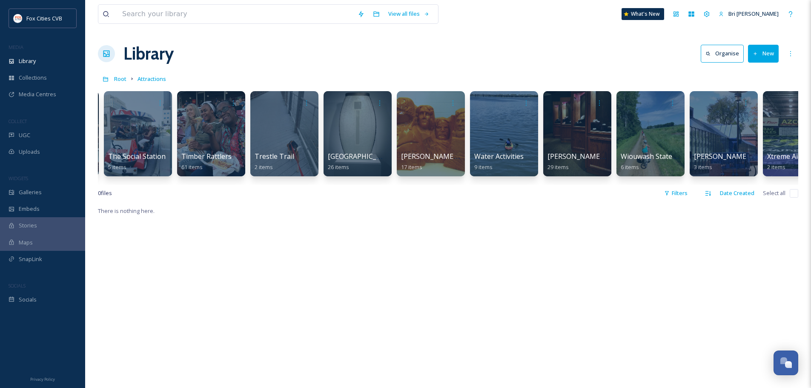
scroll to position [0, 4840]
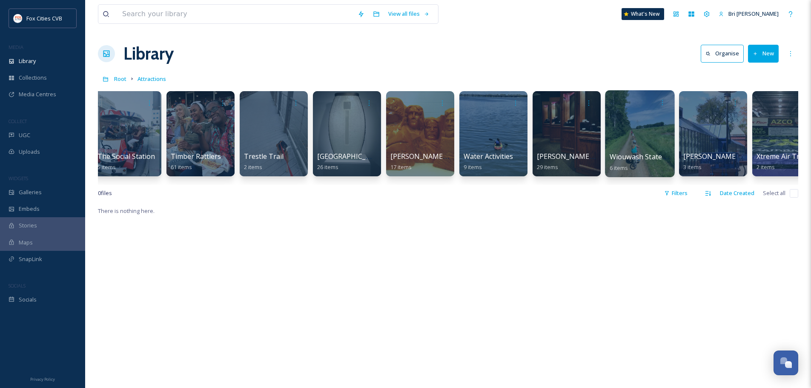
click at [645, 133] on div at bounding box center [639, 133] width 69 height 87
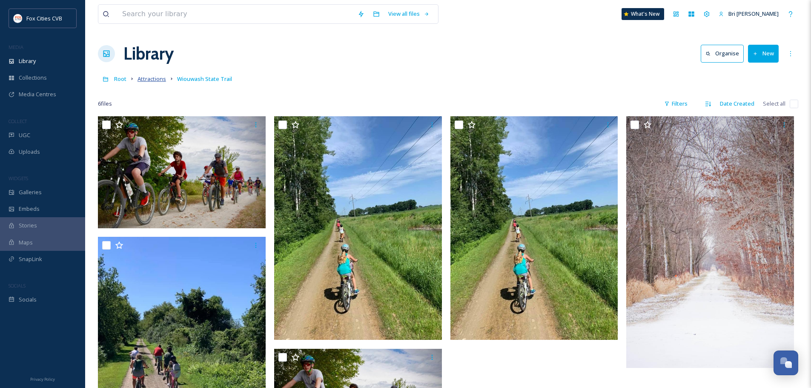
click at [155, 80] on span "Attractions" at bounding box center [152, 79] width 29 height 8
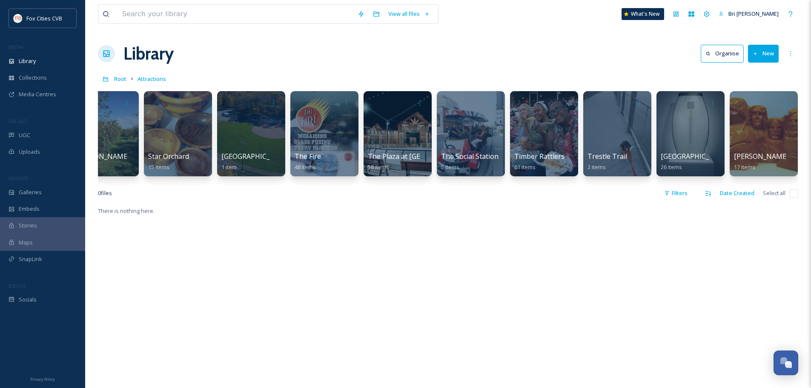
scroll to position [0, 4612]
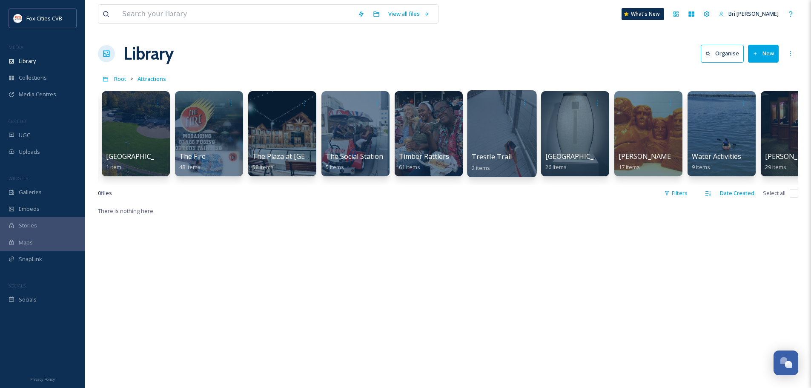
click at [522, 130] on div at bounding box center [501, 133] width 69 height 87
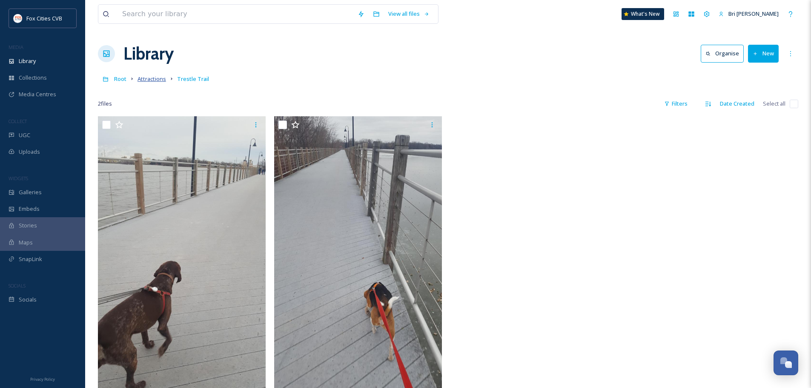
click at [154, 78] on span "Attractions" at bounding box center [152, 79] width 29 height 8
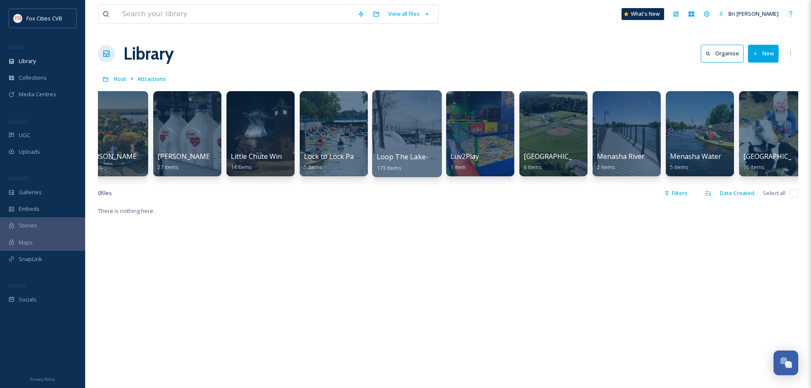
scroll to position [0, 2628]
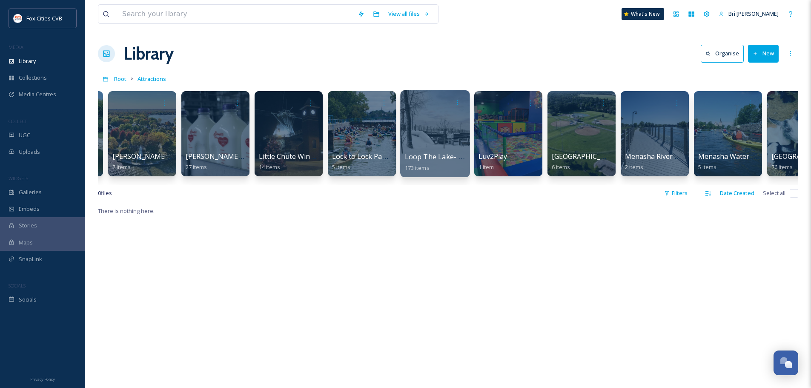
click at [415, 135] on div at bounding box center [434, 133] width 69 height 87
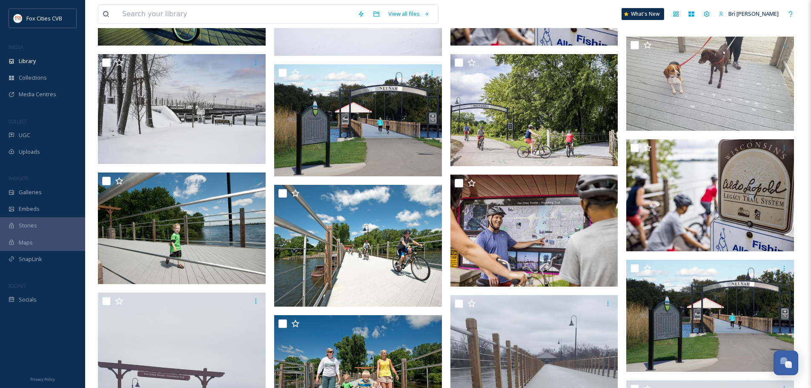
scroll to position [298, 0]
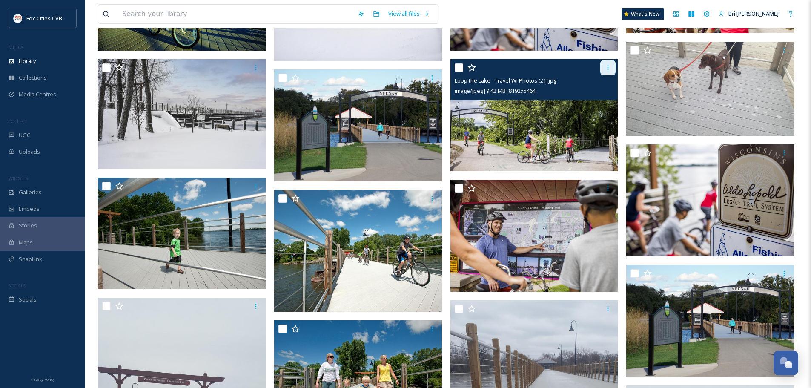
click at [608, 66] on icon at bounding box center [608, 67] width 1 height 5
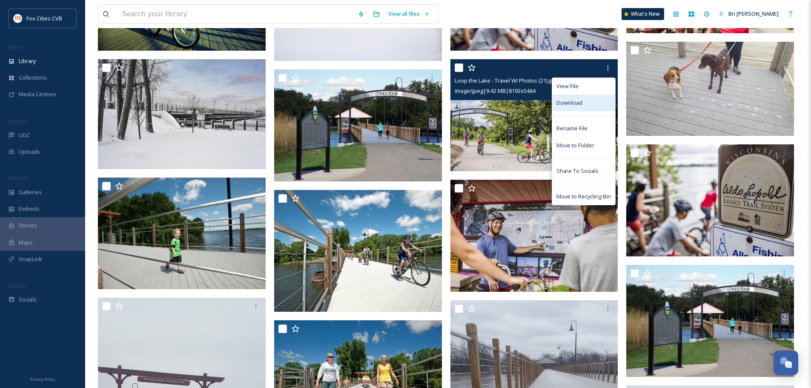
click at [577, 104] on span "Download" at bounding box center [569, 103] width 26 height 8
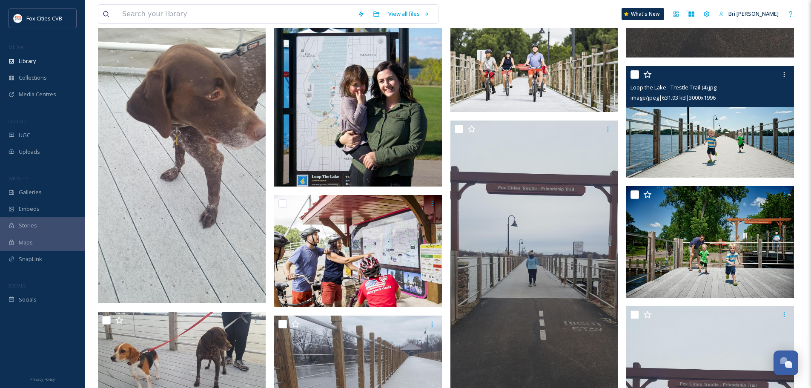
scroll to position [1533, 0]
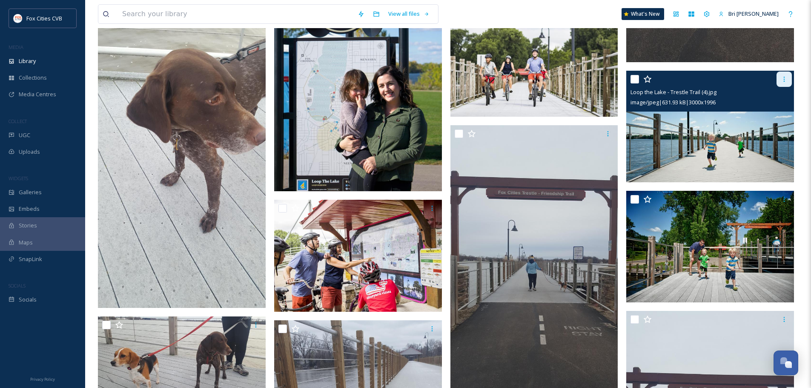
click at [784, 79] on icon at bounding box center [784, 79] width 7 height 7
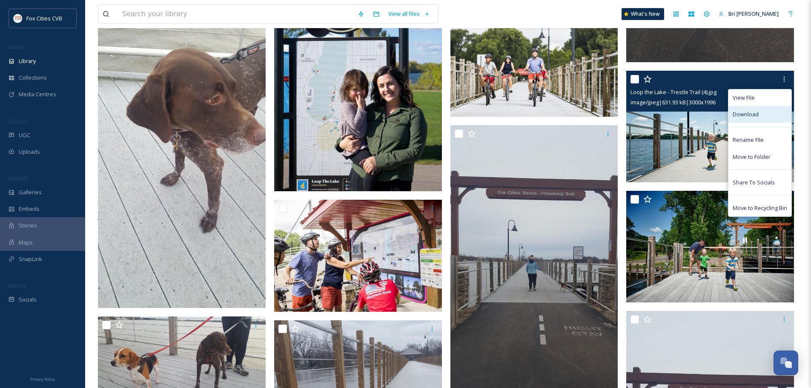
click at [762, 122] on div "Download" at bounding box center [759, 114] width 63 height 17
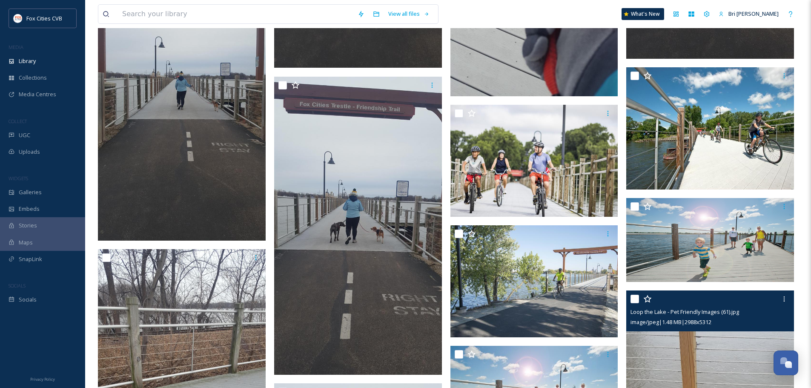
scroll to position [2427, 0]
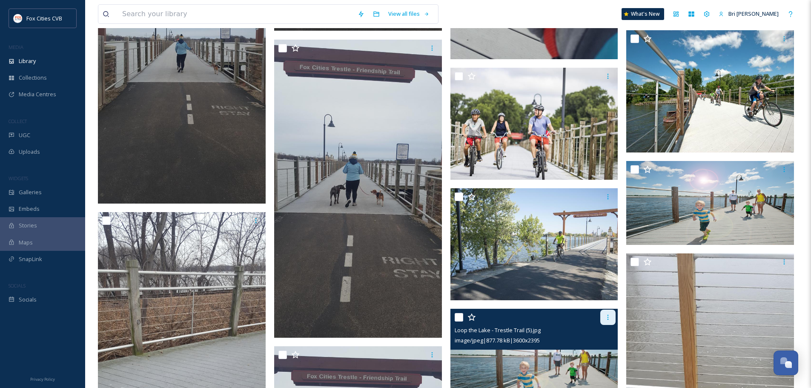
click at [609, 318] on icon at bounding box center [608, 317] width 7 height 7
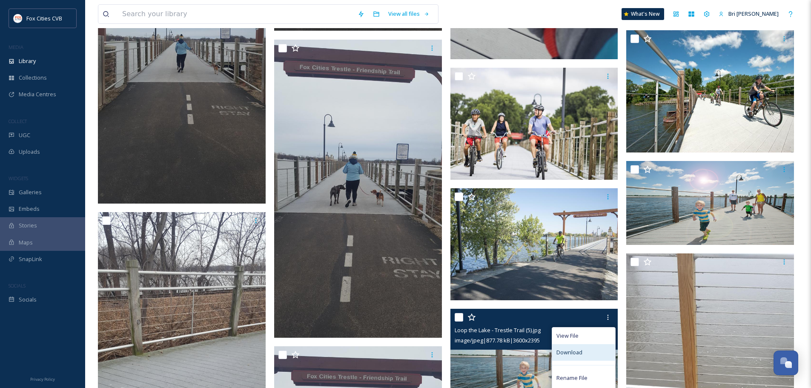
click at [574, 355] on span "Download" at bounding box center [569, 352] width 26 height 8
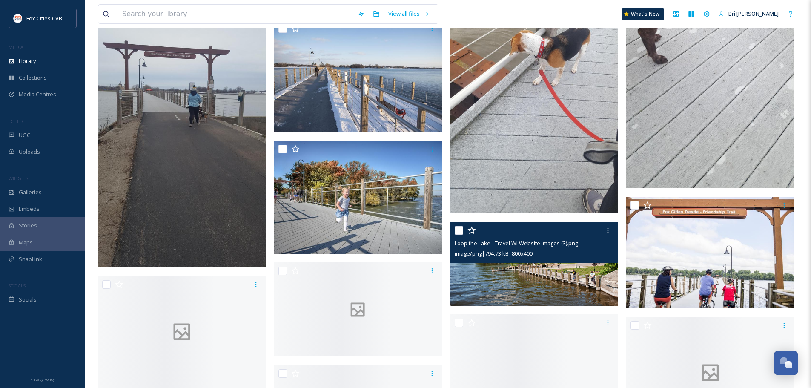
scroll to position [5407, 0]
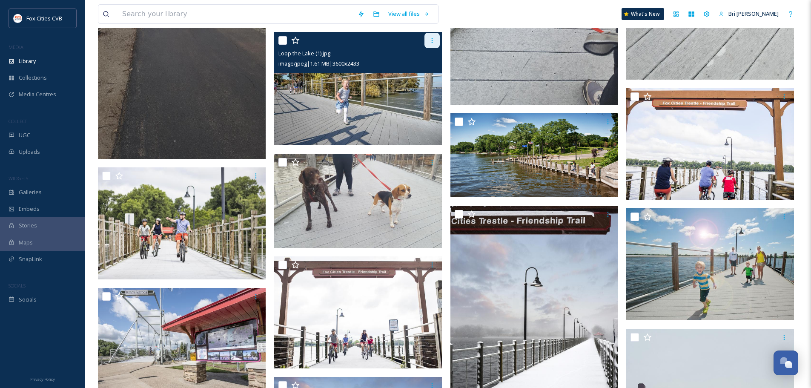
click at [428, 40] on div at bounding box center [431, 40] width 15 height 15
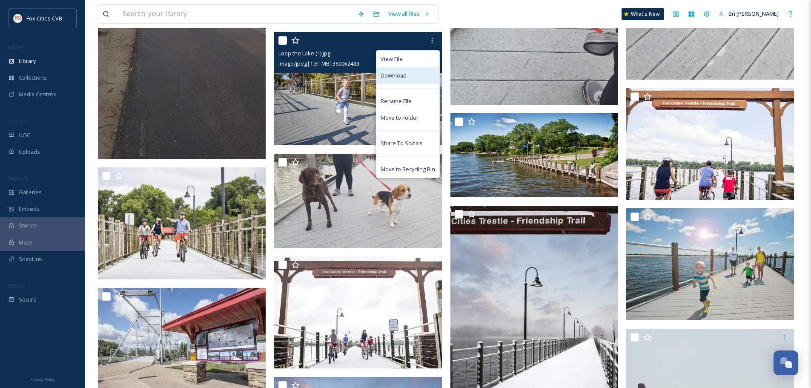
click at [412, 77] on div "Download" at bounding box center [407, 75] width 63 height 17
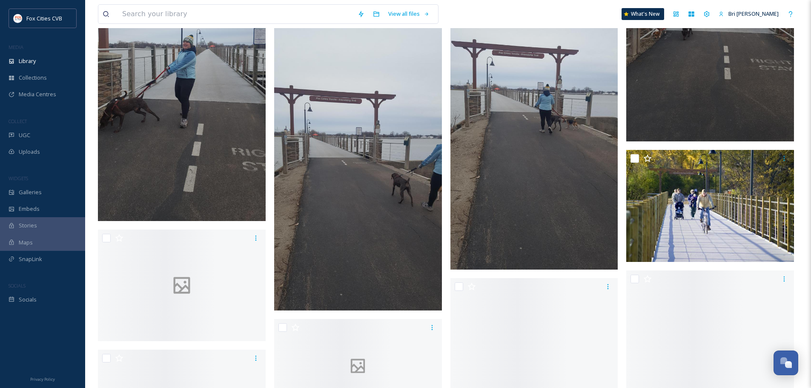
scroll to position [6003, 0]
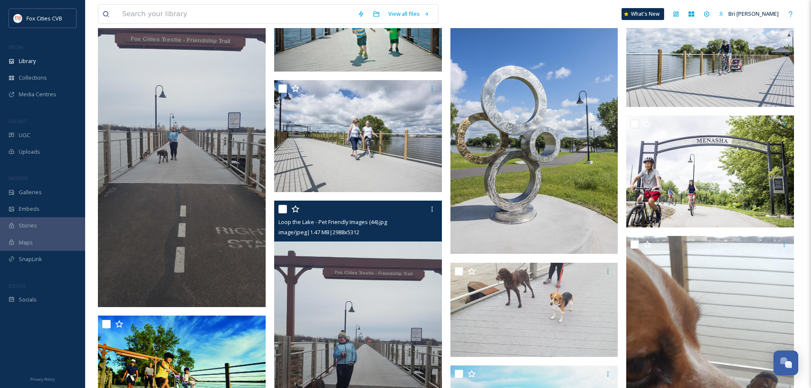
scroll to position [6514, 0]
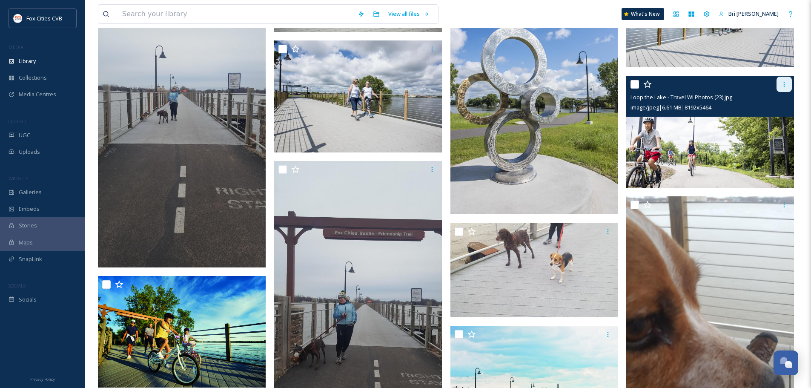
click at [784, 84] on icon at bounding box center [784, 84] width 1 height 5
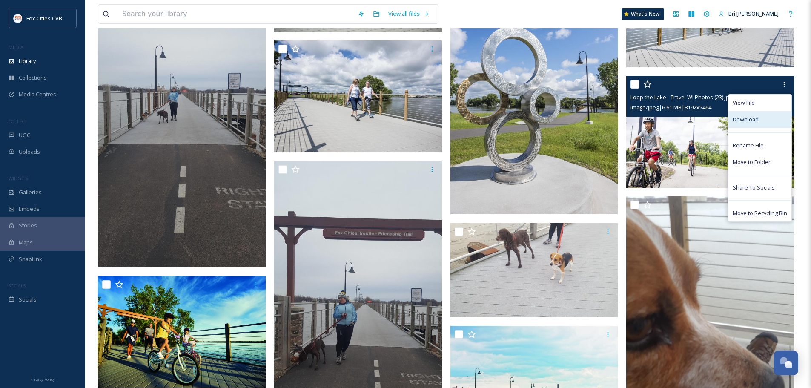
click at [753, 120] on span "Download" at bounding box center [746, 119] width 26 height 8
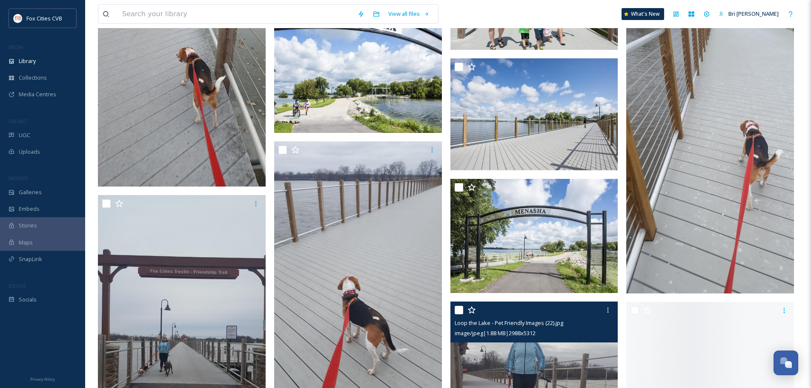
scroll to position [7493, 0]
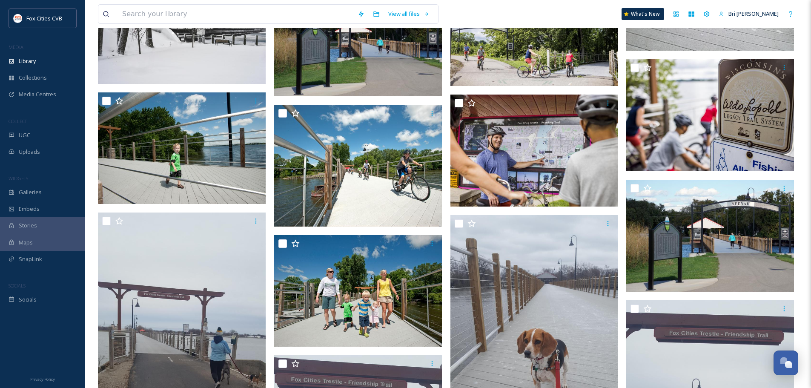
scroll to position [43, 0]
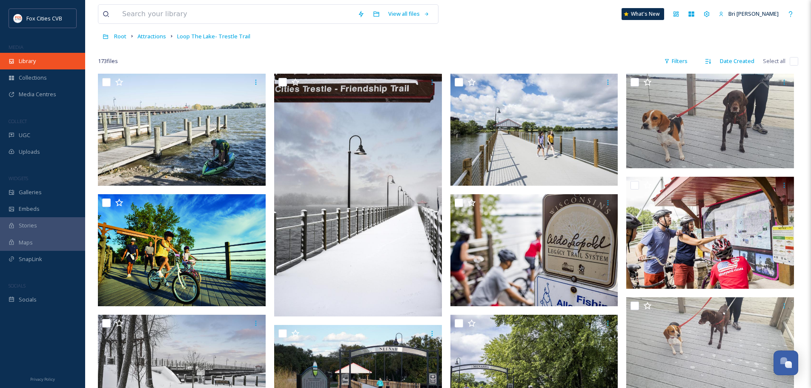
click at [24, 60] on span "Library" at bounding box center [27, 61] width 17 height 8
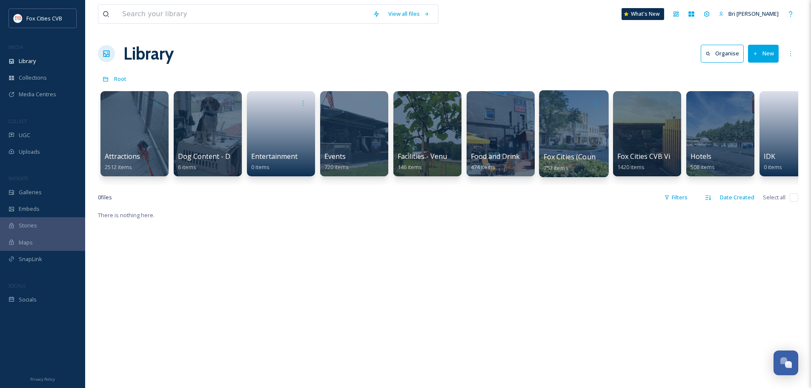
click at [563, 115] on div at bounding box center [573, 133] width 69 height 87
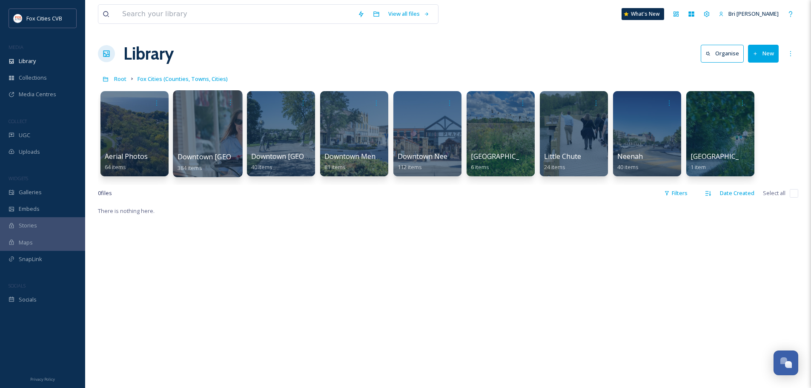
click at [215, 142] on div at bounding box center [207, 133] width 69 height 87
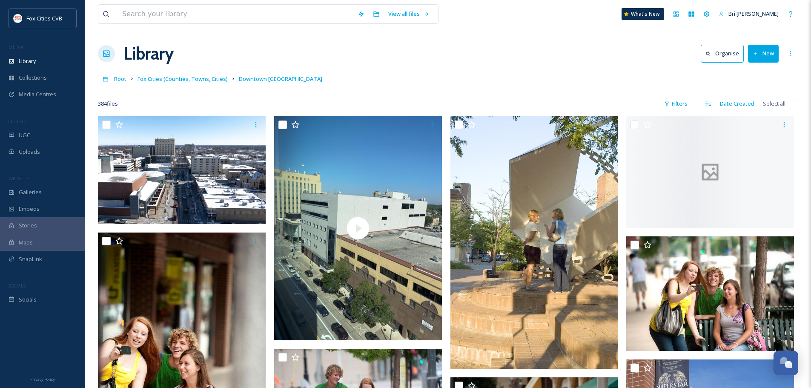
click at [177, 83] on link "Fox Cities (Counties, Towns, Cities)" at bounding box center [183, 79] width 90 height 10
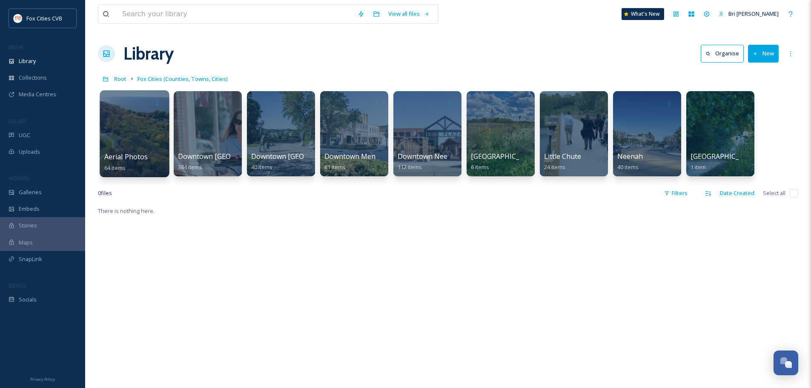
click at [143, 110] on div at bounding box center [134, 133] width 69 height 87
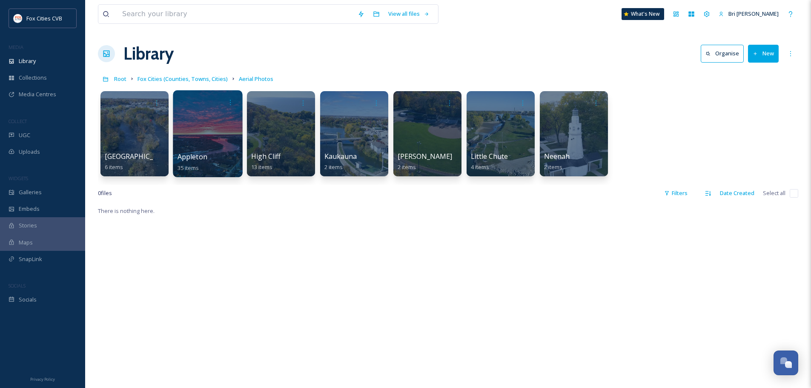
click at [220, 126] on div at bounding box center [207, 133] width 69 height 87
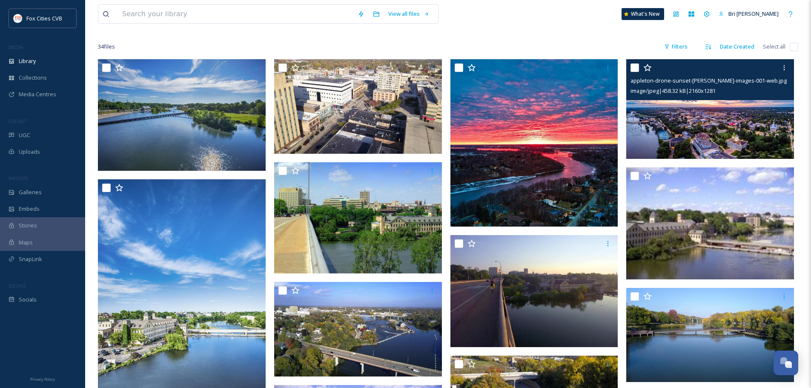
scroll to position [43, 0]
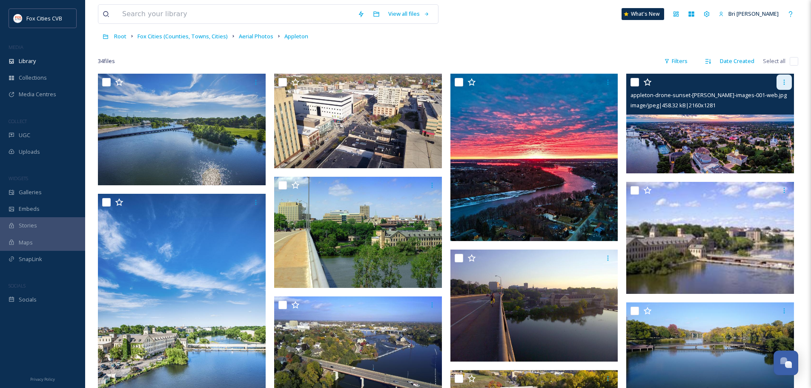
click at [784, 80] on icon at bounding box center [784, 82] width 7 height 7
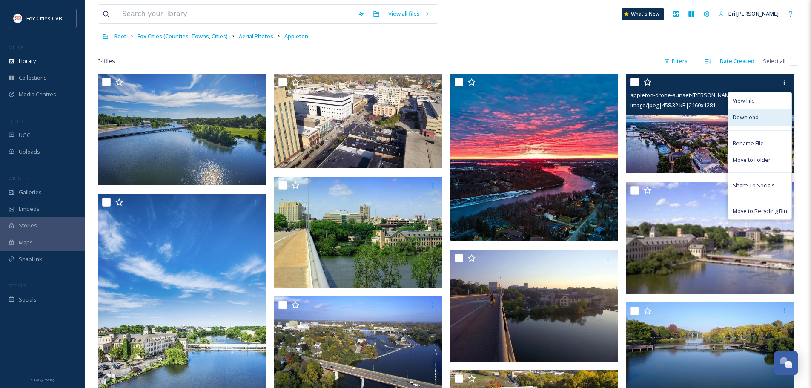
click at [765, 113] on div "Download" at bounding box center [759, 117] width 63 height 17
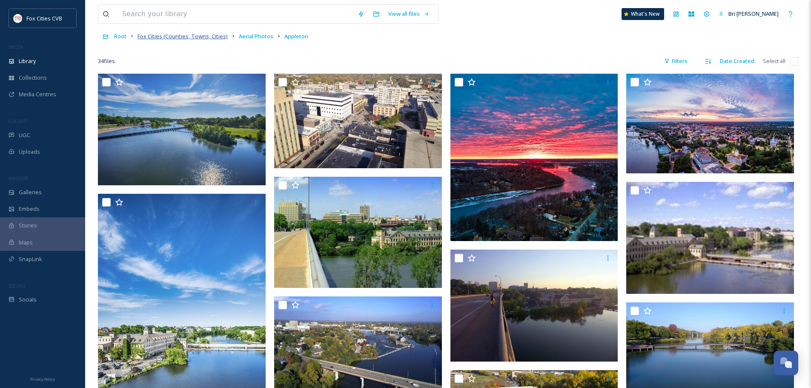
click at [201, 33] on span "Fox Cities (Counties, Towns, Cities)" at bounding box center [183, 36] width 90 height 8
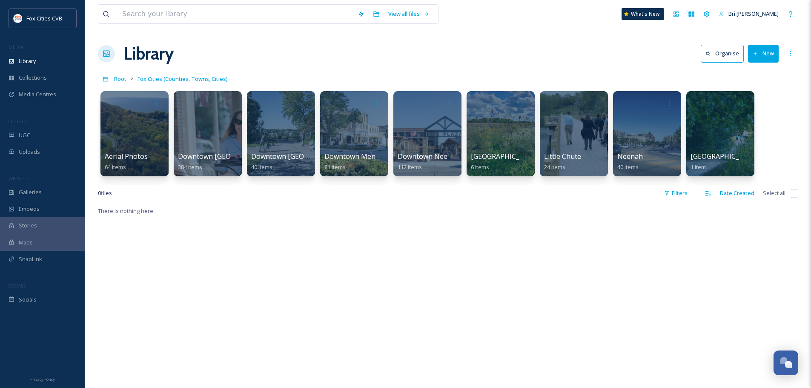
click at [120, 75] on link "Root" at bounding box center [120, 79] width 12 height 10
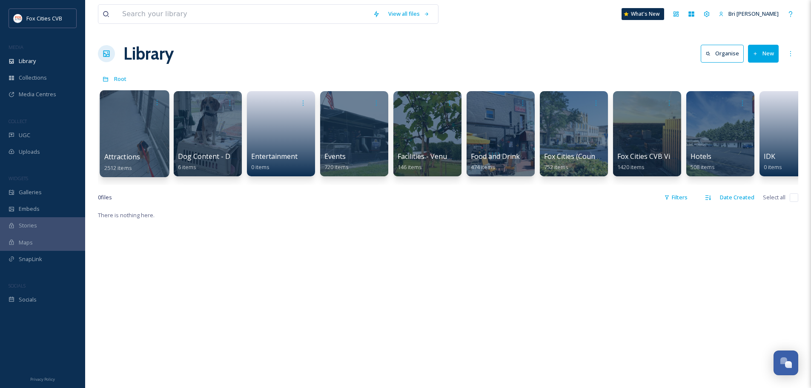
click at [132, 138] on div at bounding box center [134, 133] width 69 height 87
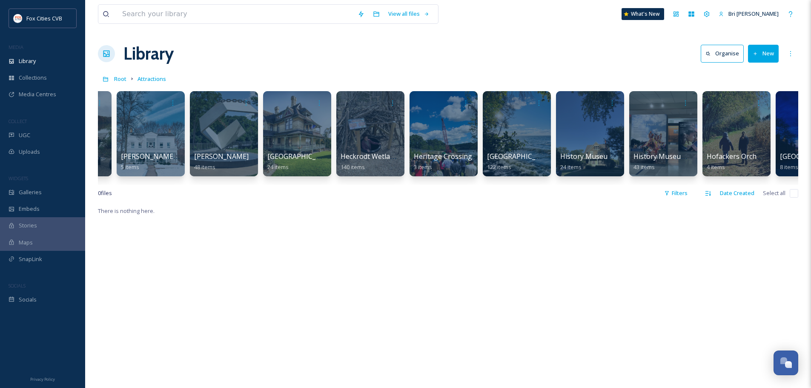
scroll to position [0, 1661]
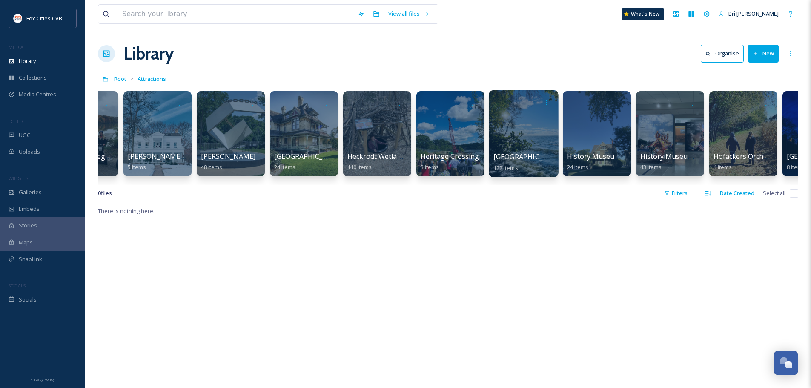
click at [513, 122] on div at bounding box center [523, 133] width 69 height 87
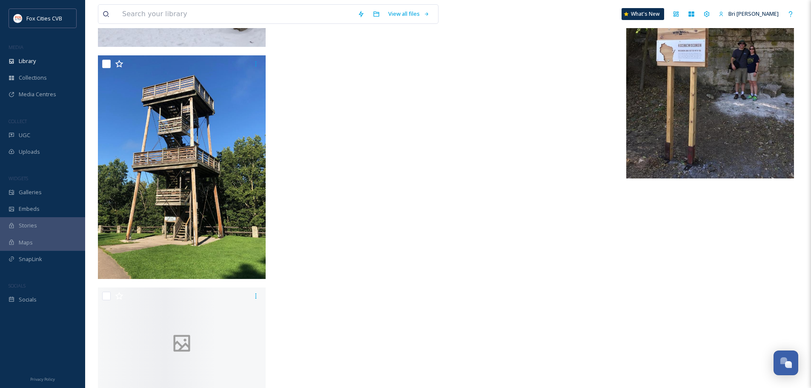
scroll to position [5888, 0]
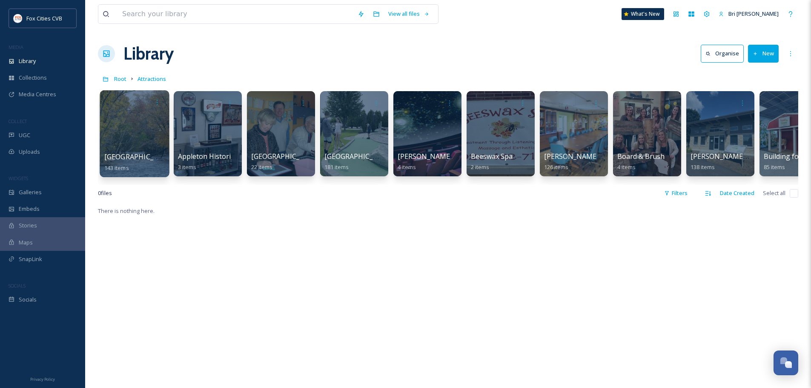
click at [145, 132] on div at bounding box center [134, 133] width 69 height 87
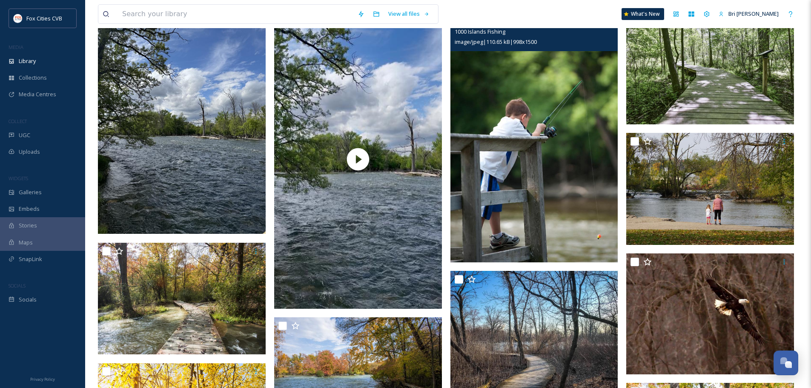
scroll to position [85, 0]
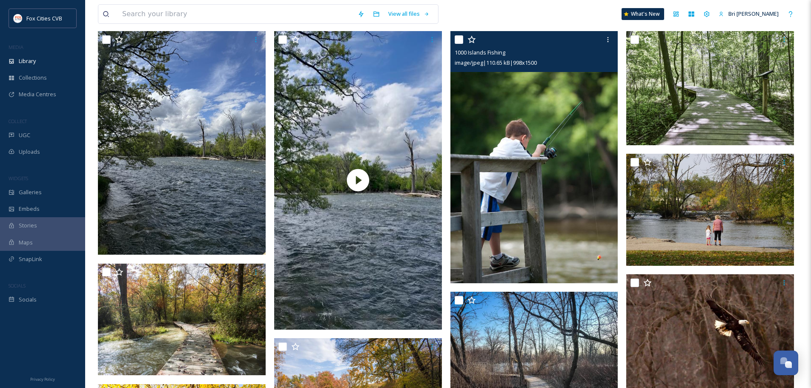
click at [584, 65] on div "image/jpeg | 110.65 kB | 998 x 1500" at bounding box center [535, 62] width 161 height 10
click at [571, 90] on img at bounding box center [534, 157] width 168 height 252
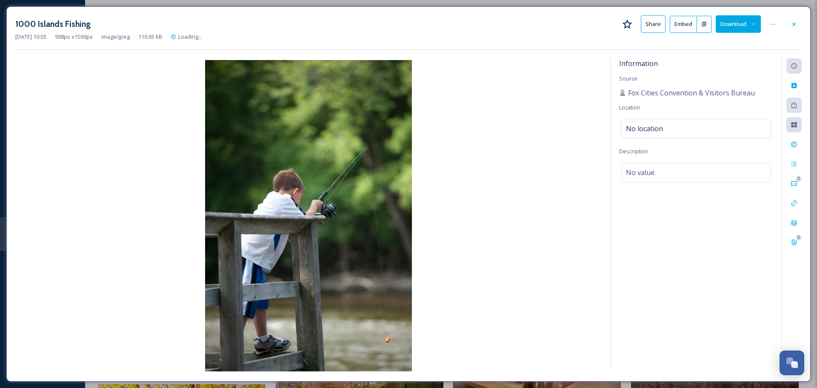
click at [726, 25] on button "Download" at bounding box center [738, 23] width 45 height 17
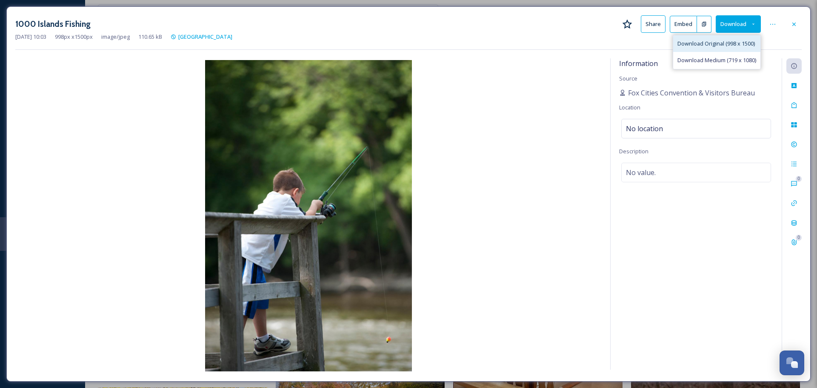
click at [725, 40] on span "Download Original (998 x 1500)" at bounding box center [716, 44] width 77 height 8
click at [793, 23] on icon at bounding box center [794, 23] width 3 height 3
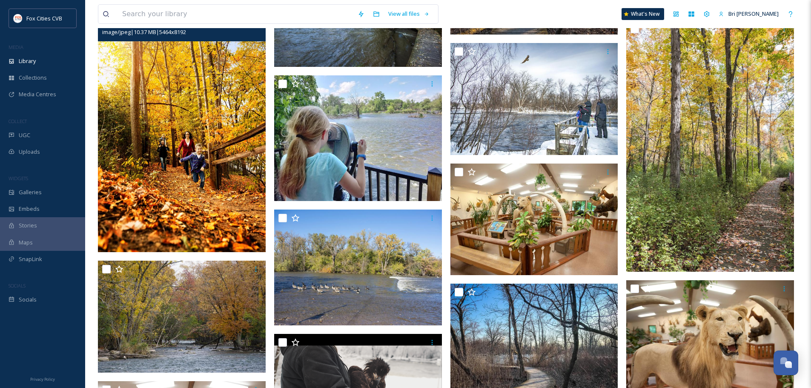
scroll to position [426, 0]
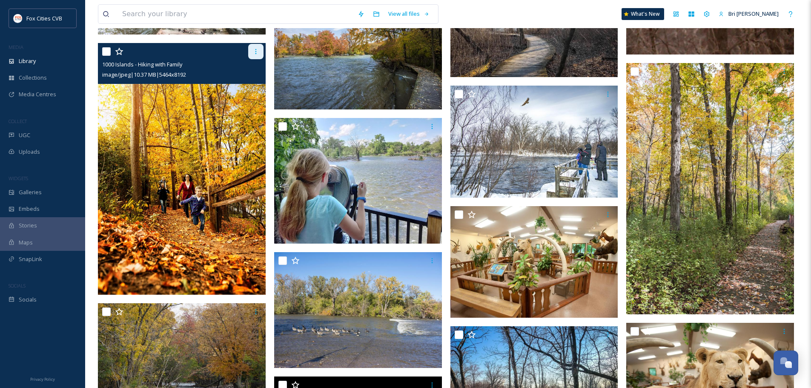
click at [255, 52] on icon at bounding box center [255, 51] width 7 height 7
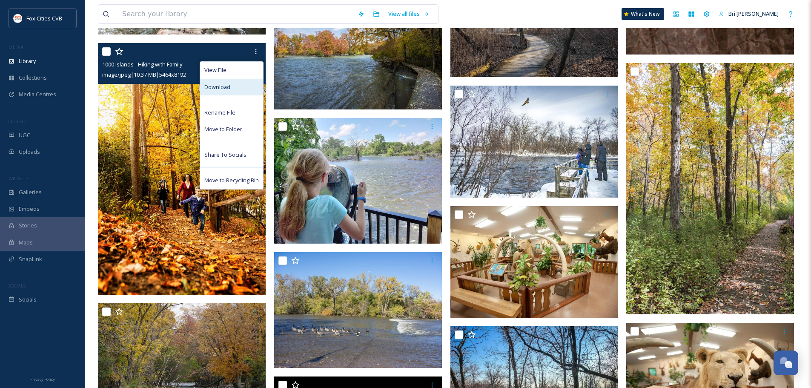
click at [227, 88] on span "Download" at bounding box center [217, 87] width 26 height 8
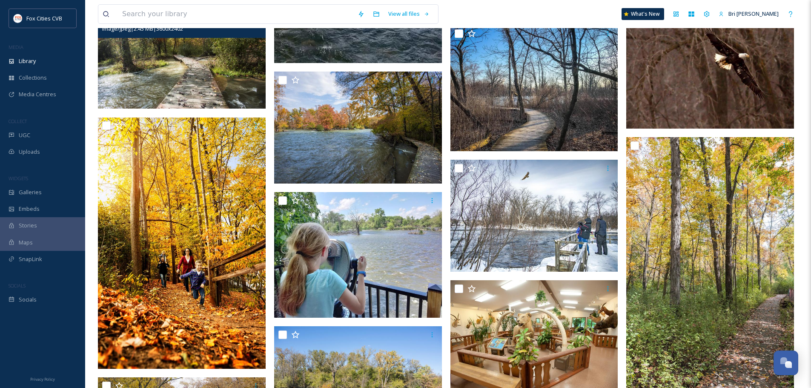
scroll to position [0, 0]
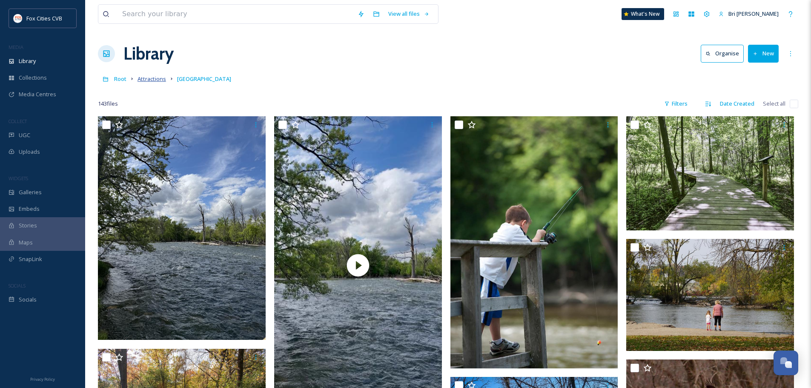
click at [156, 79] on span "Attractions" at bounding box center [152, 79] width 29 height 8
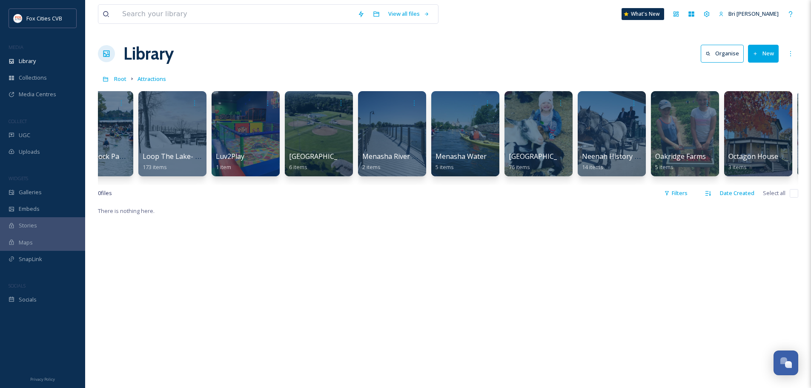
scroll to position [0, 2898]
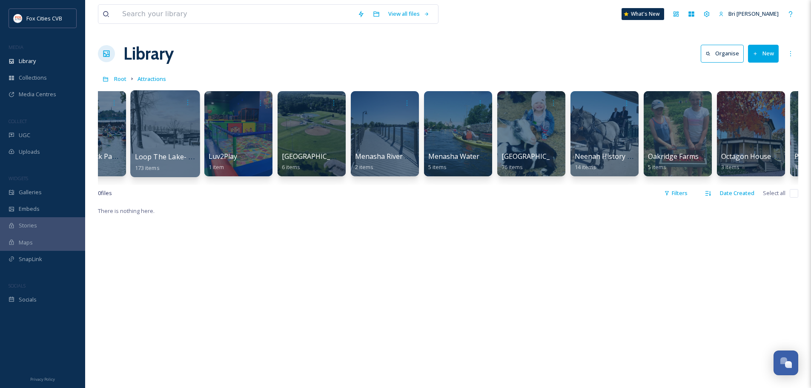
click at [160, 122] on div at bounding box center [164, 133] width 69 height 87
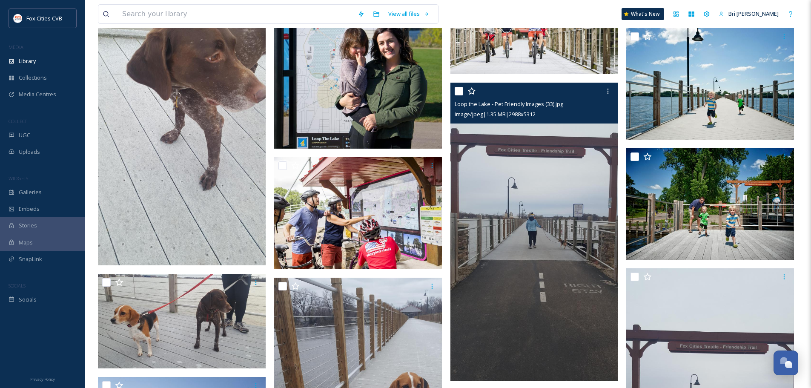
scroll to position [1533, 0]
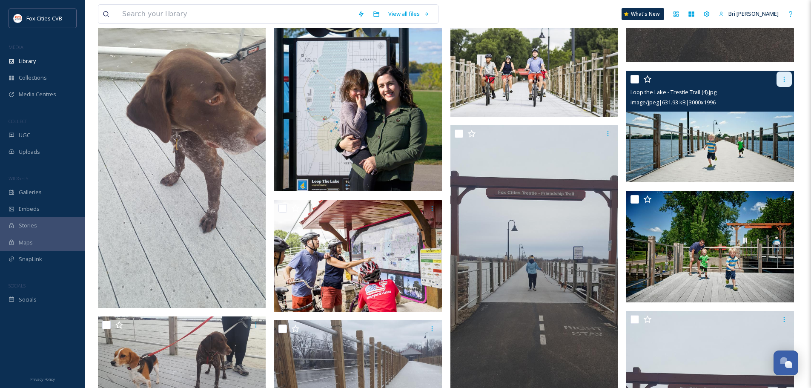
click at [785, 80] on icon at bounding box center [784, 79] width 7 height 7
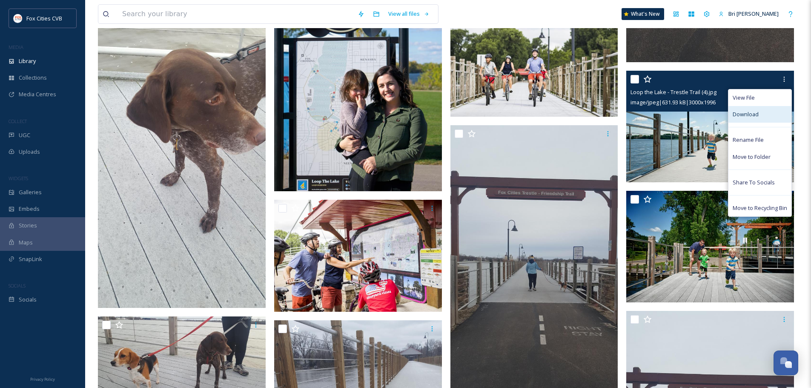
click at [761, 119] on div "Download" at bounding box center [759, 114] width 63 height 17
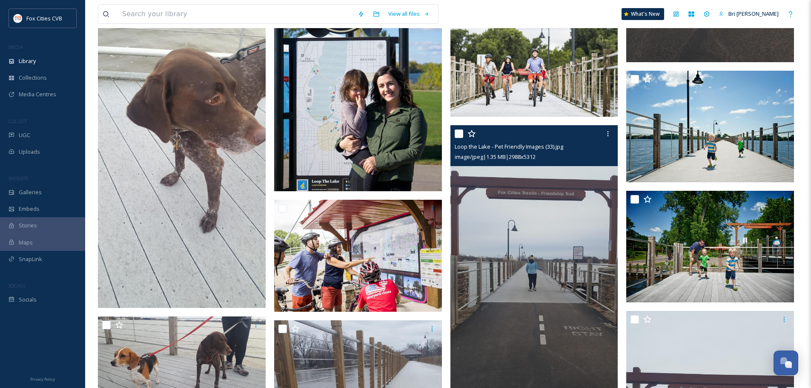
scroll to position [1575, 0]
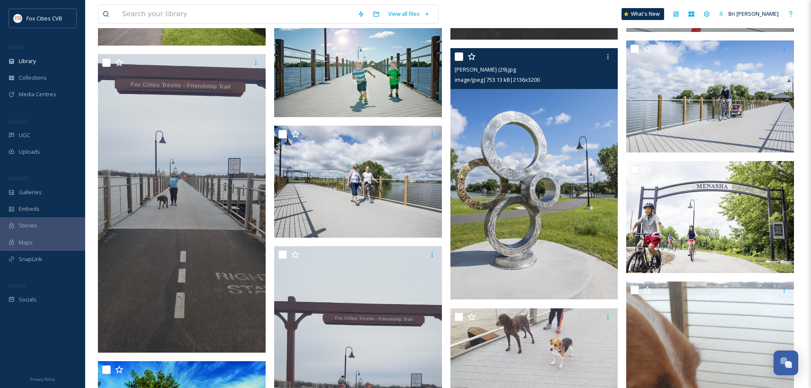
scroll to position [6301, 0]
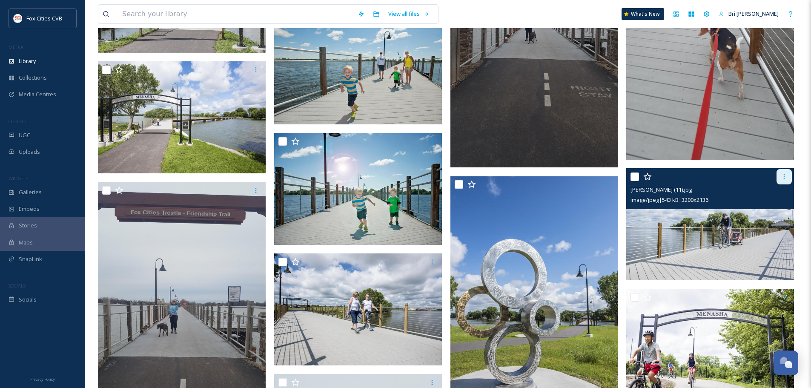
click at [784, 178] on icon at bounding box center [784, 176] width 1 height 5
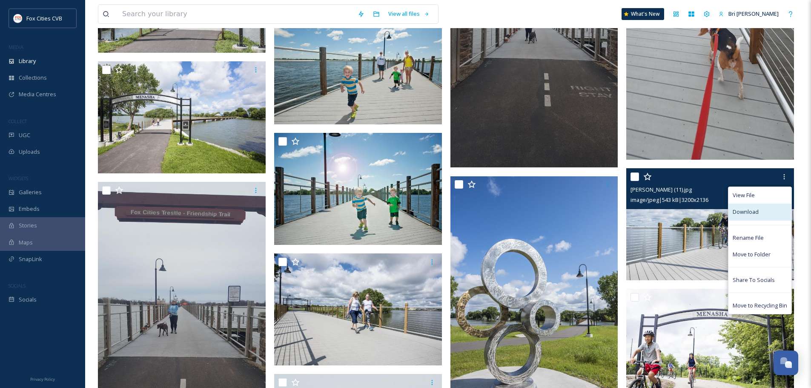
click at [758, 215] on span "Download" at bounding box center [746, 212] width 26 height 8
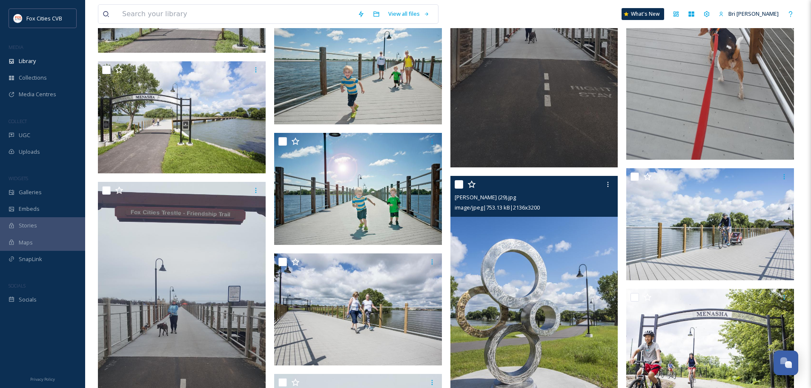
click at [548, 267] on img at bounding box center [534, 301] width 168 height 251
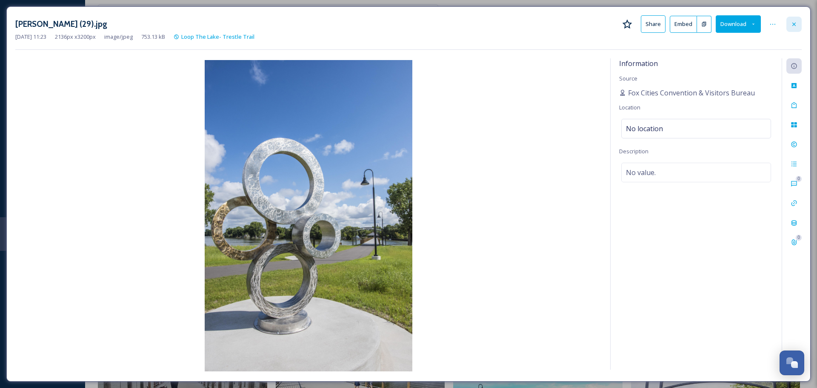
click at [798, 27] on div at bounding box center [794, 24] width 15 height 15
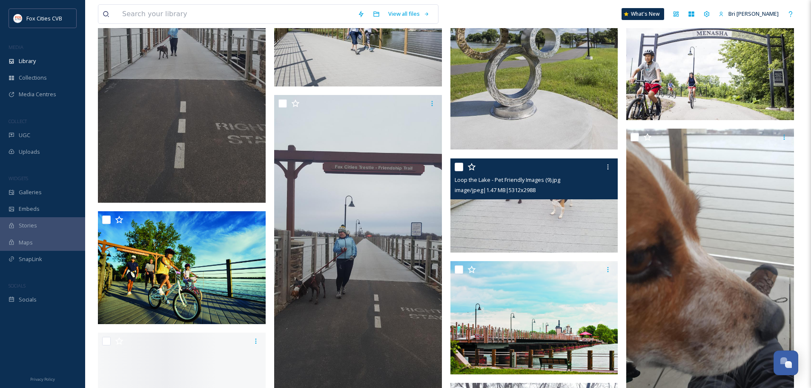
scroll to position [6641, 0]
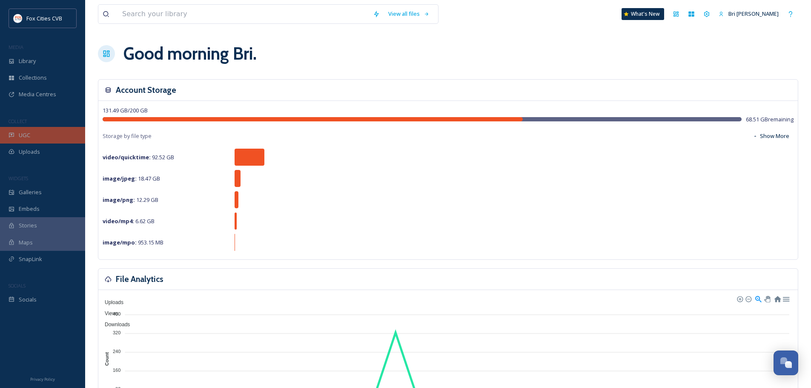
click at [34, 140] on div "UGC" at bounding box center [42, 135] width 85 height 17
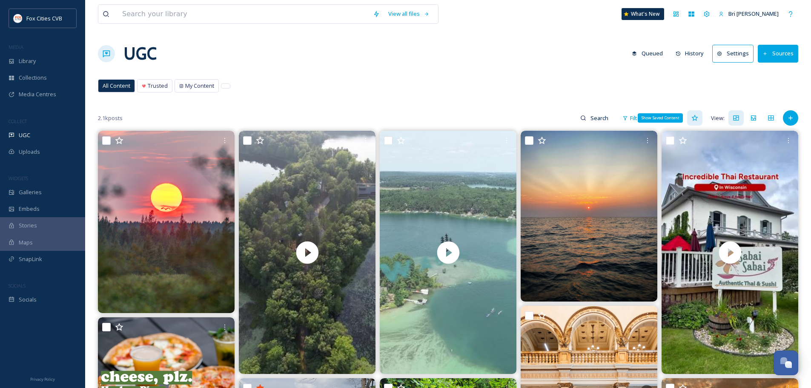
click at [693, 119] on icon at bounding box center [694, 118] width 7 height 7
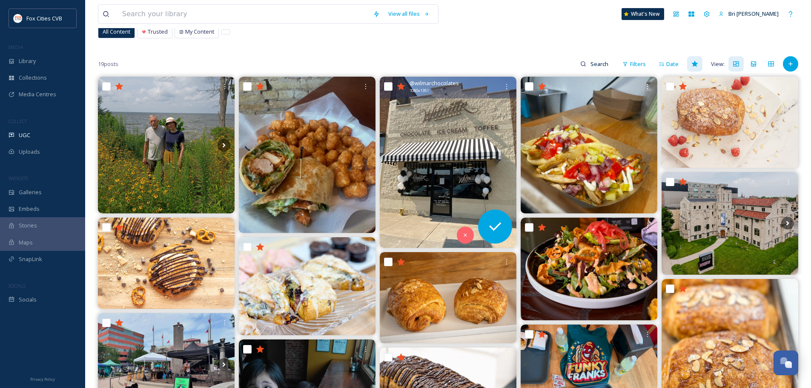
scroll to position [52, 0]
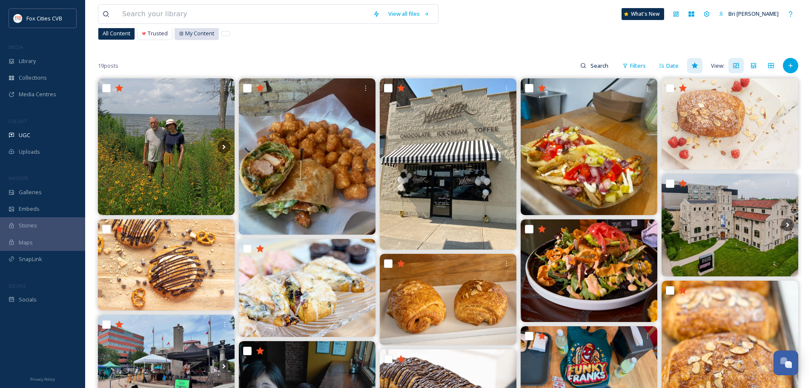
click at [206, 38] on div "My Content" at bounding box center [196, 33] width 43 height 12
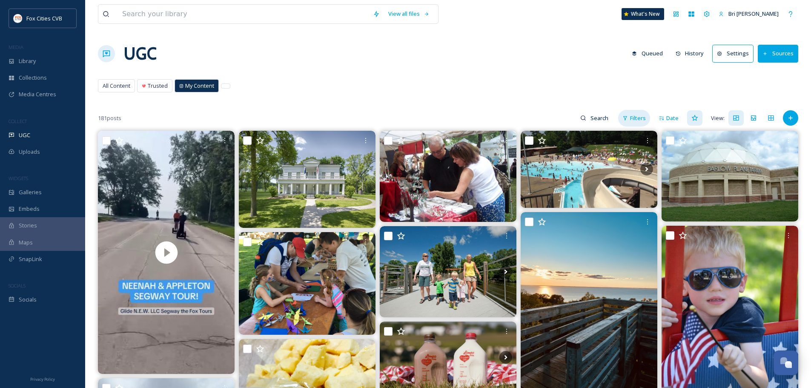
click at [628, 120] on icon at bounding box center [625, 118] width 6 height 6
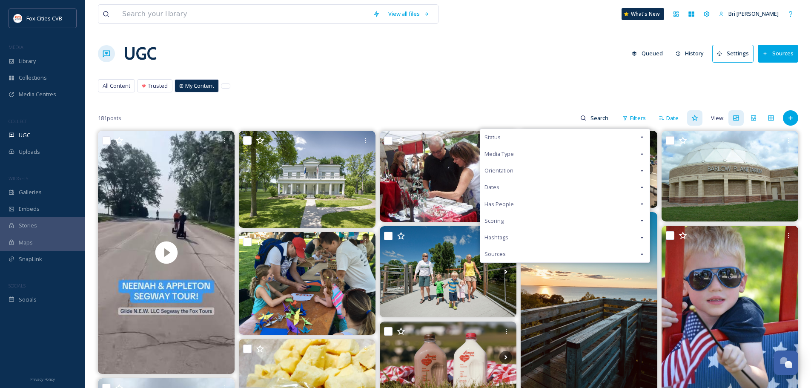
click at [555, 138] on div "Status" at bounding box center [564, 137] width 169 height 17
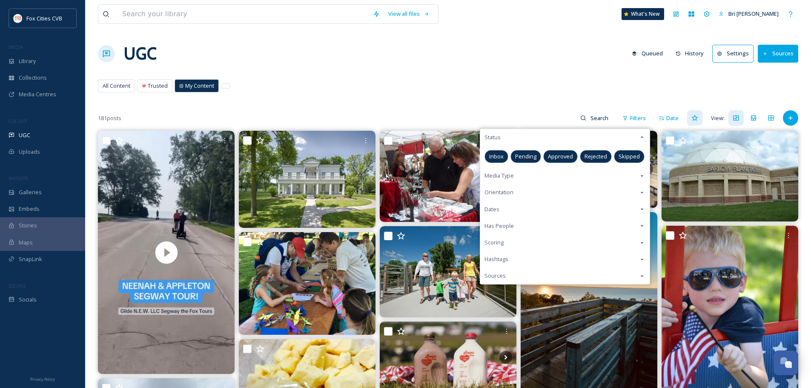
click at [564, 156] on span "Approved" at bounding box center [560, 156] width 25 height 8
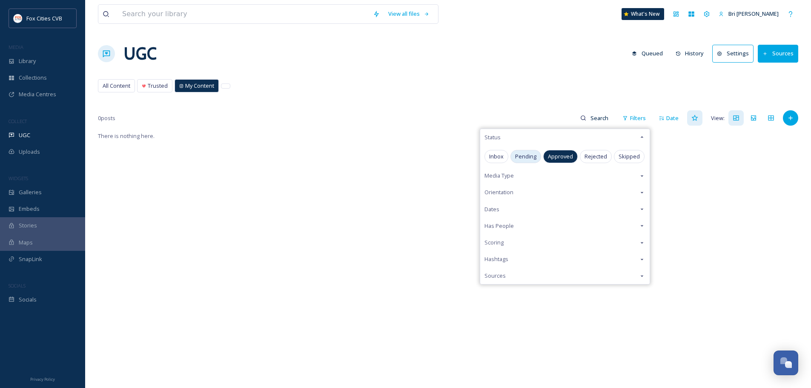
click at [529, 162] on div "Pending" at bounding box center [525, 156] width 31 height 13
click at [498, 159] on span "Inbox" at bounding box center [496, 156] width 14 height 8
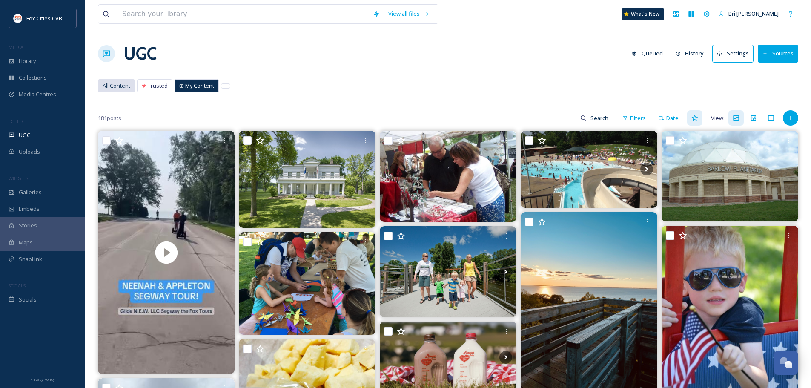
click at [121, 83] on span "All Content" at bounding box center [117, 86] width 28 height 8
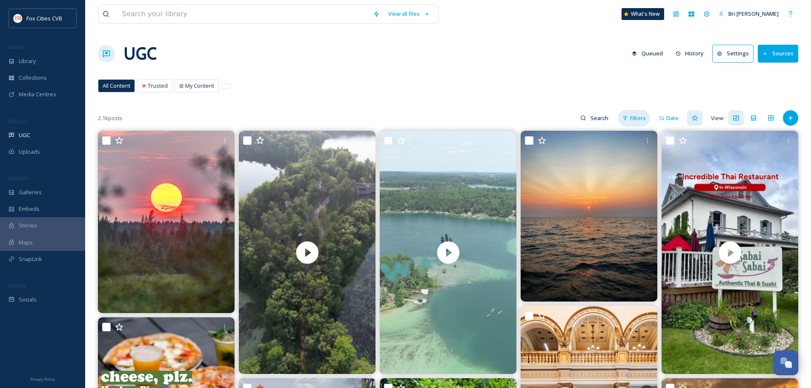
click at [644, 113] on div "Filters" at bounding box center [634, 118] width 32 height 17
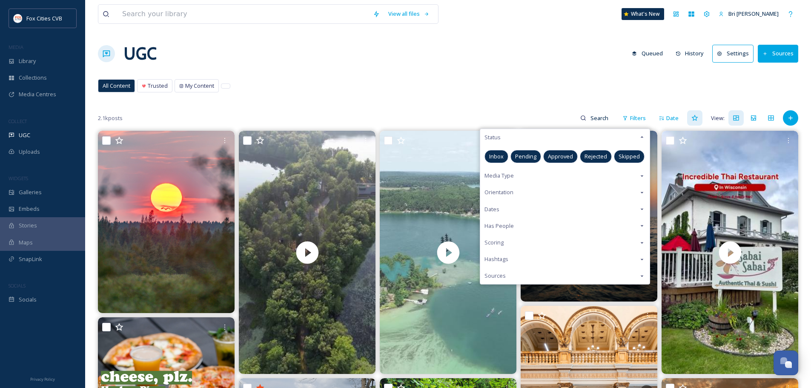
click at [533, 158] on span "Pending" at bounding box center [525, 156] width 21 height 8
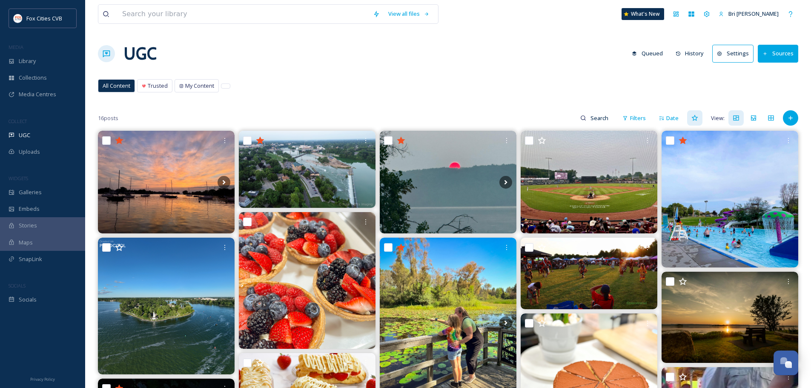
click at [480, 83] on div "All Content Trusted My Content All Content Trusted My Content" at bounding box center [448, 87] width 700 height 17
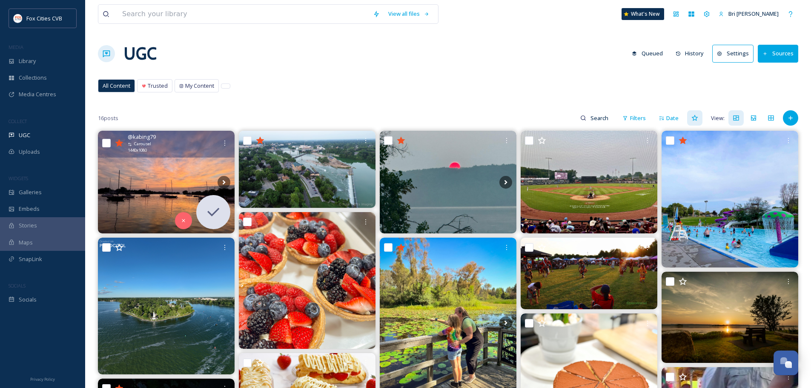
click at [152, 204] on img at bounding box center [166, 182] width 137 height 103
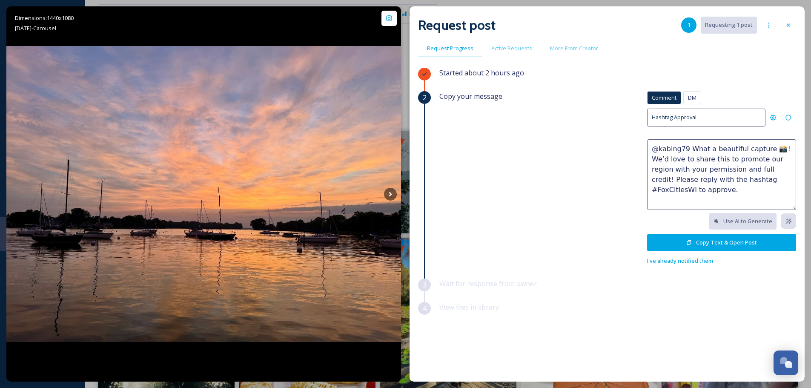
drag, startPoint x: 685, startPoint y: 146, endPoint x: 648, endPoint y: 149, distance: 36.2
click at [648, 149] on textarea "@kabing79 What a beautiful capture 📸! We’d love to share this to promote our re…" at bounding box center [721, 174] width 149 height 71
click at [787, 22] on icon at bounding box center [788, 25] width 7 height 7
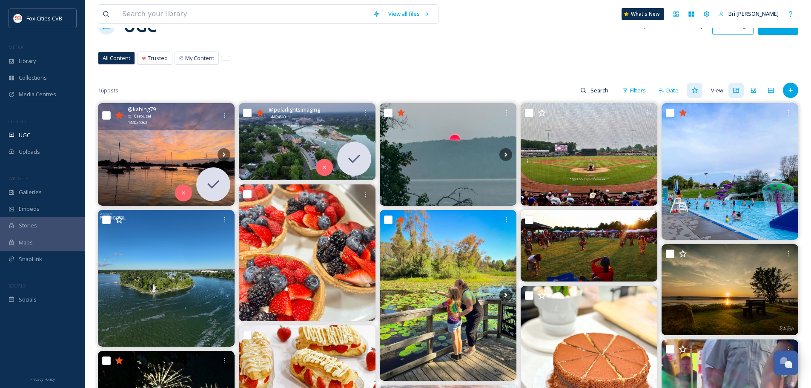
scroll to position [43, 0]
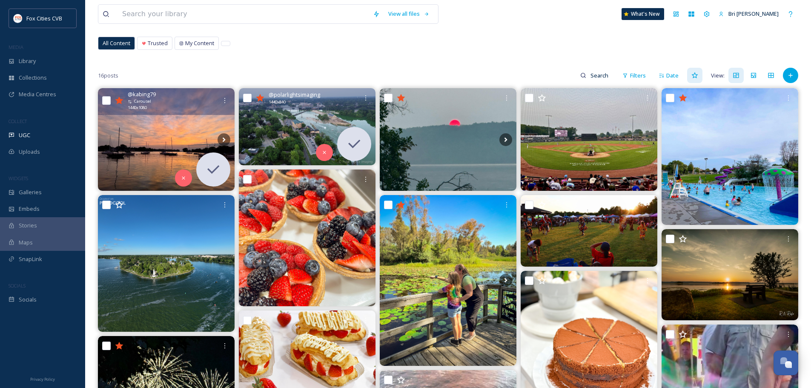
click at [289, 131] on img at bounding box center [307, 126] width 137 height 77
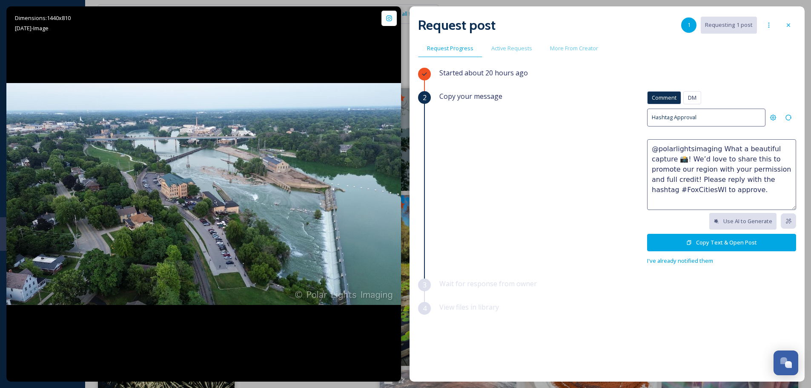
click at [697, 239] on button "Copy Text & Open Post" at bounding box center [721, 242] width 149 height 17
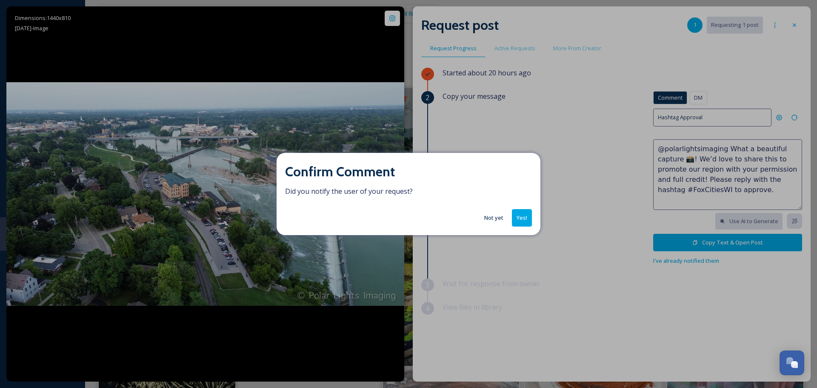
click at [514, 222] on button "Yes!" at bounding box center [522, 217] width 20 height 17
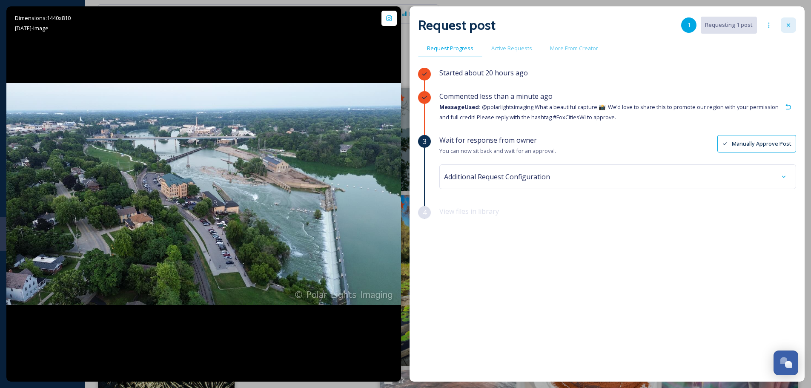
click at [790, 28] on icon at bounding box center [788, 25] width 7 height 7
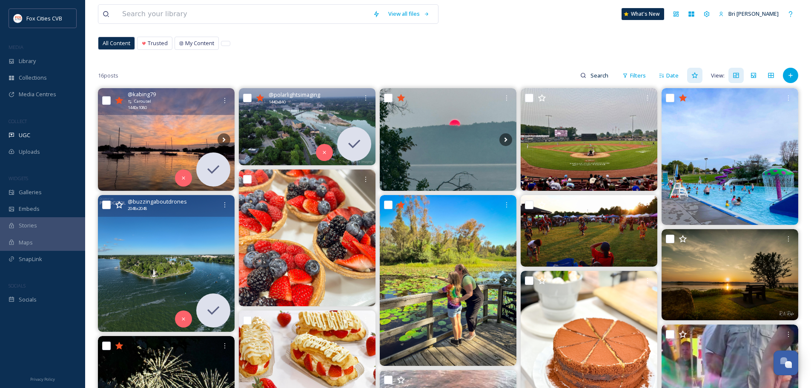
click at [166, 269] on img at bounding box center [166, 263] width 137 height 137
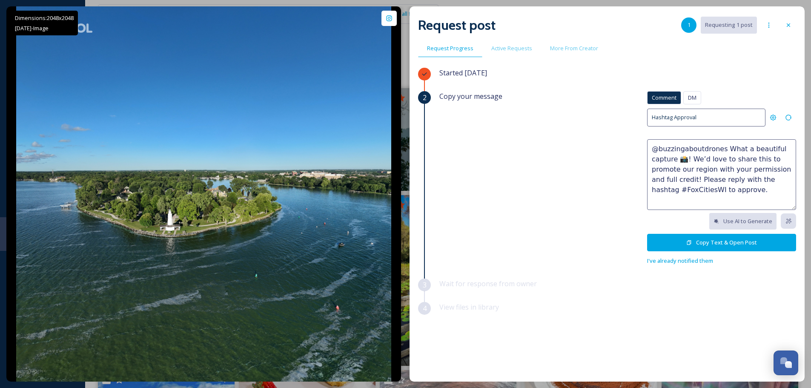
click at [689, 242] on icon at bounding box center [689, 243] width 6 height 6
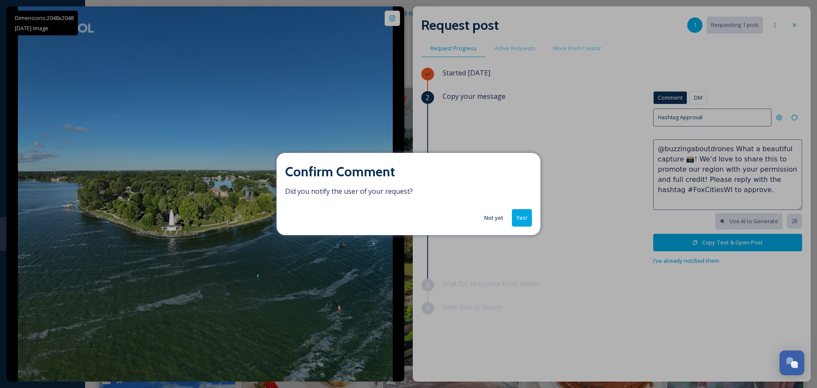
click at [495, 216] on button "Not yet" at bounding box center [494, 217] width 28 height 17
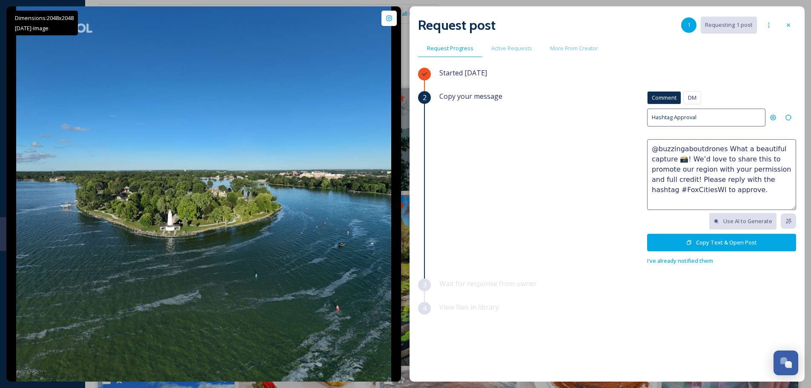
click at [789, 26] on icon at bounding box center [788, 25] width 7 height 7
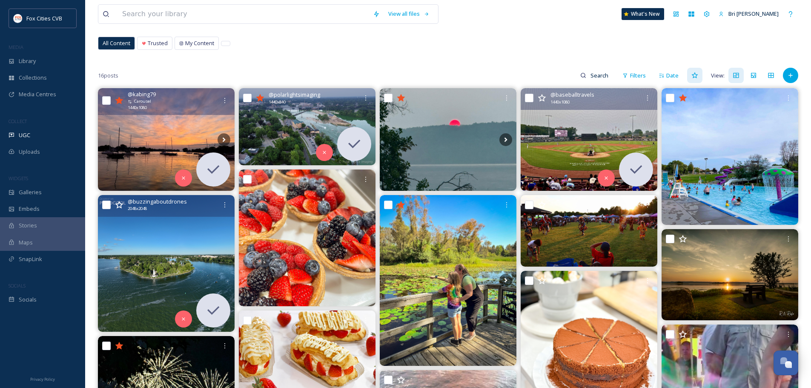
click at [600, 140] on img at bounding box center [589, 139] width 137 height 103
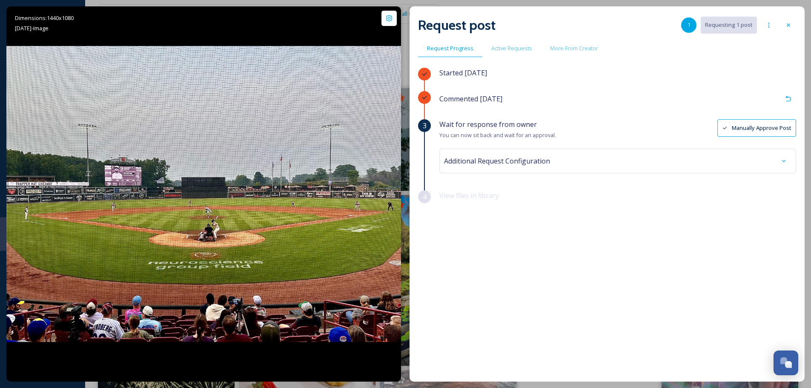
click at [780, 26] on div "Request post 1 Requesting 1 post" at bounding box center [607, 25] width 378 height 20
click at [783, 24] on div at bounding box center [788, 24] width 15 height 15
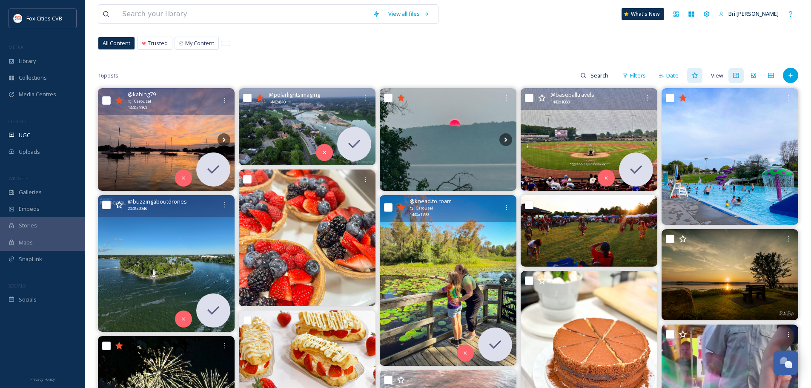
click at [455, 236] on img at bounding box center [448, 280] width 137 height 171
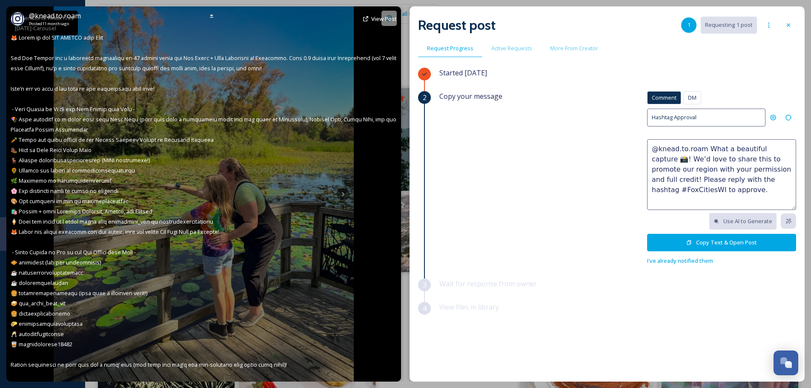
scroll to position [85, 0]
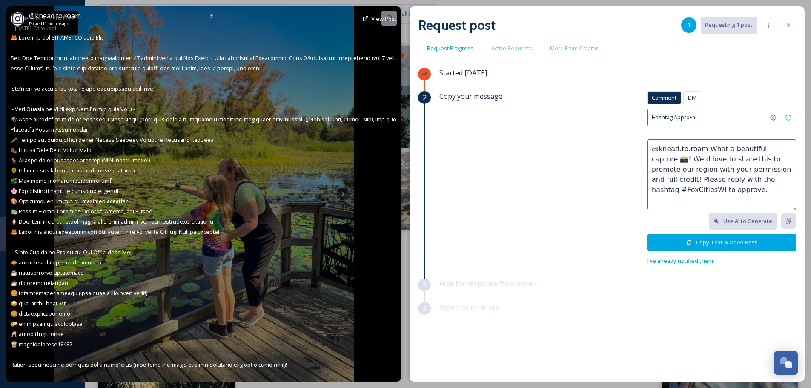
click at [334, 194] on div "@ knead.to.roam Posted 11 months ago View Post" at bounding box center [203, 193] width 395 height 375
click at [80, 198] on span at bounding box center [204, 262] width 387 height 457
click at [269, 27] on div "@ knead.to.roam Posted 11 months ago View Post" at bounding box center [203, 193] width 395 height 375
click at [215, 17] on div at bounding box center [211, 16] width 15 height 15
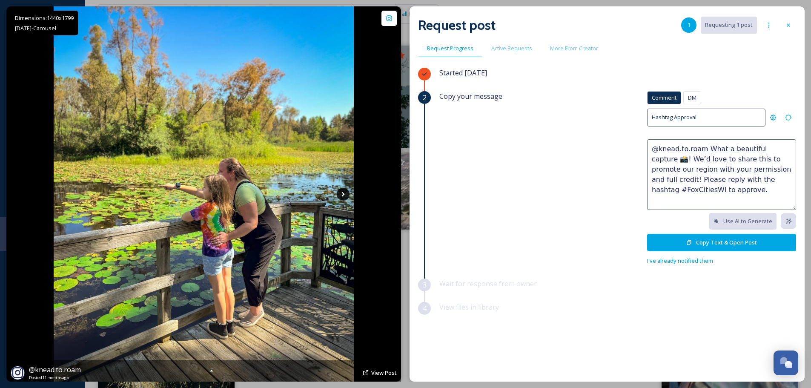
click at [344, 195] on icon at bounding box center [343, 194] width 13 height 13
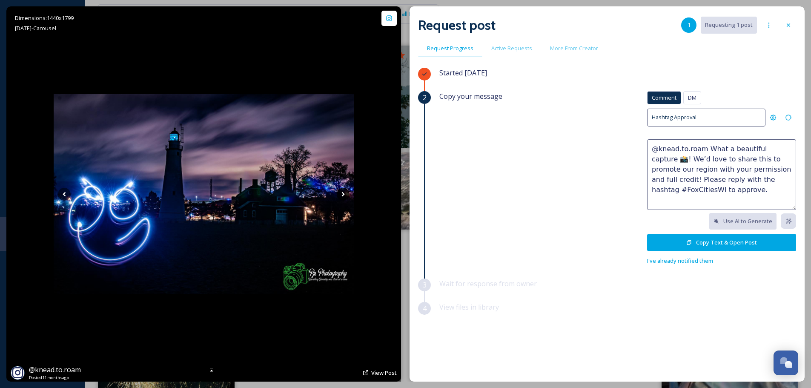
click at [344, 195] on icon at bounding box center [343, 194] width 13 height 13
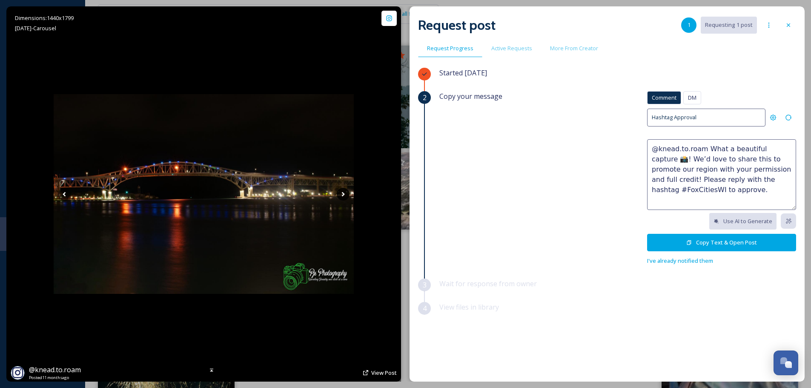
click at [344, 195] on icon at bounding box center [343, 194] width 13 height 13
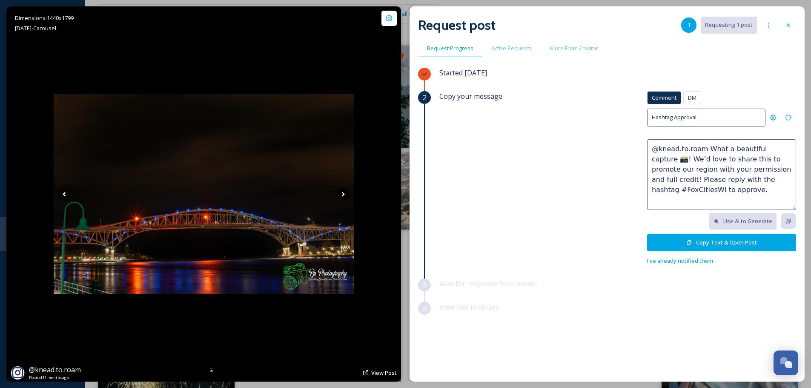
click at [344, 195] on icon at bounding box center [343, 194] width 13 height 13
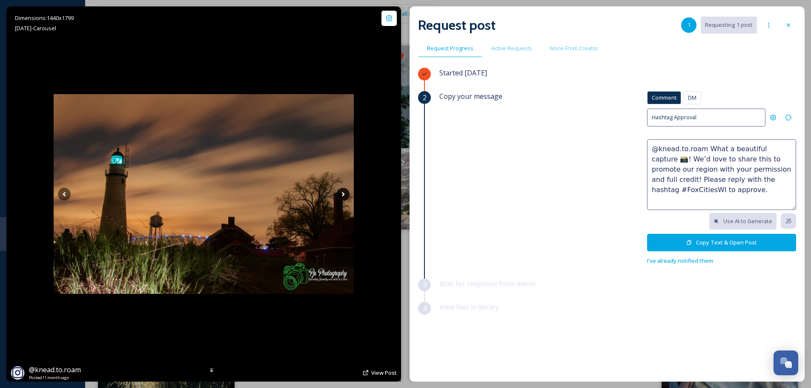
click at [344, 195] on icon at bounding box center [343, 194] width 13 height 13
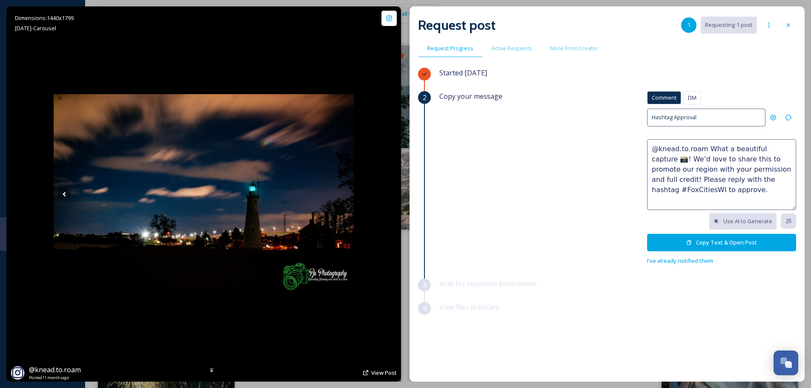
click at [344, 195] on icon at bounding box center [343, 194] width 13 height 13
click at [789, 21] on div at bounding box center [788, 24] width 15 height 15
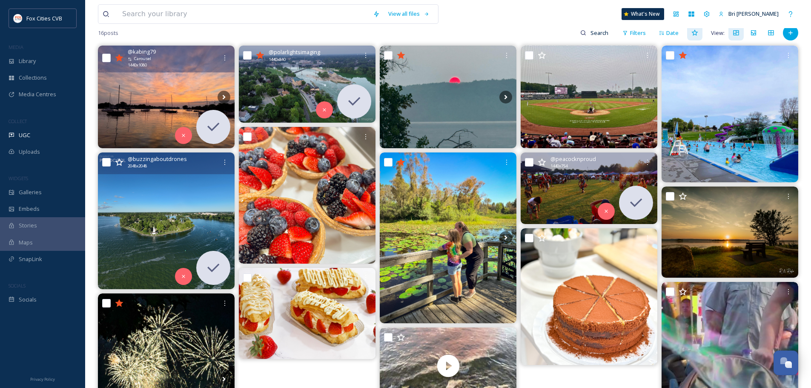
click at [551, 190] on img at bounding box center [589, 188] width 137 height 72
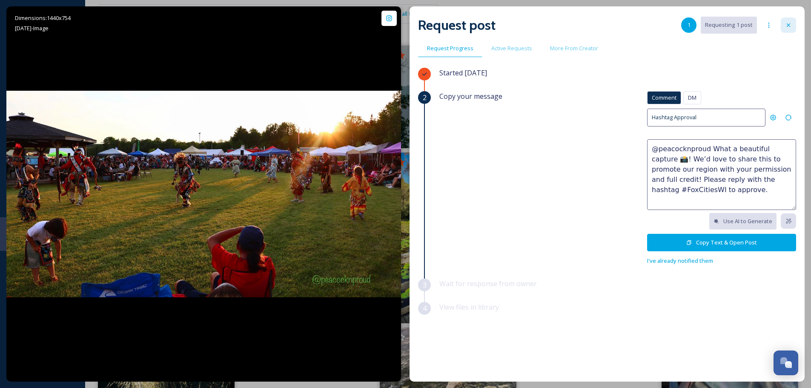
click at [791, 27] on icon at bounding box center [788, 25] width 7 height 7
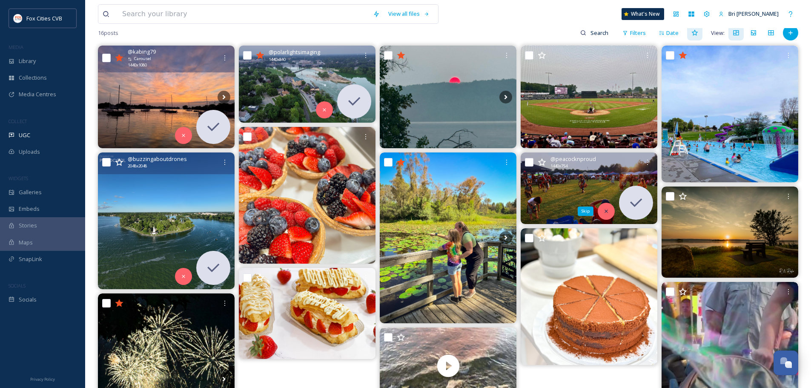
click at [605, 210] on icon at bounding box center [606, 210] width 3 height 3
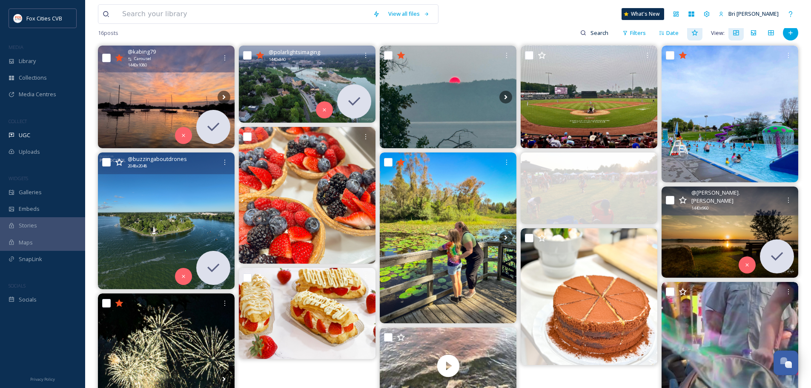
click at [719, 229] on img at bounding box center [730, 231] width 137 height 91
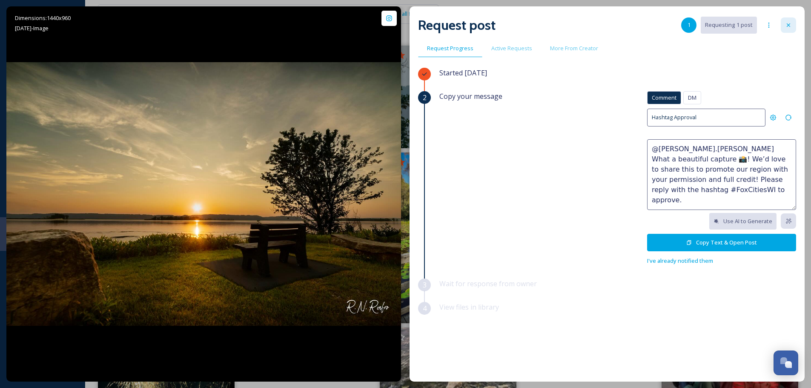
click at [790, 23] on icon at bounding box center [788, 25] width 7 height 7
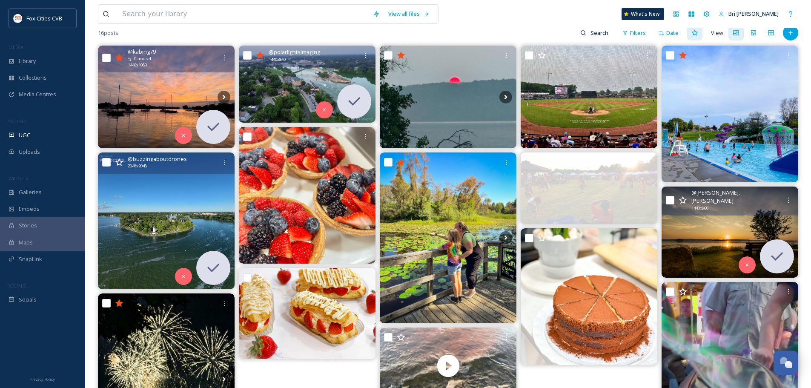
click at [721, 216] on img at bounding box center [730, 231] width 137 height 91
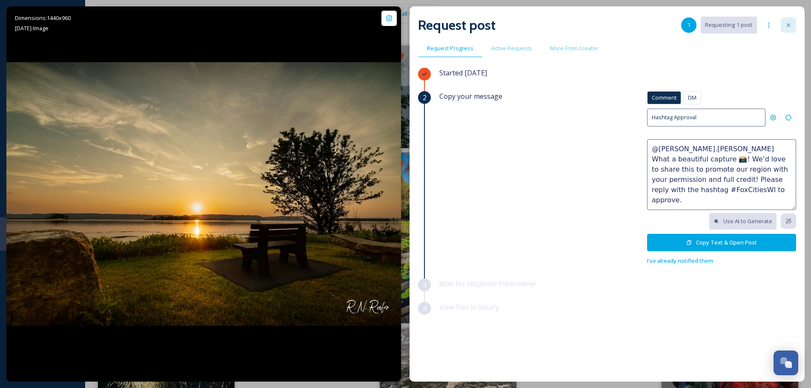
click at [784, 21] on div at bounding box center [788, 24] width 15 height 15
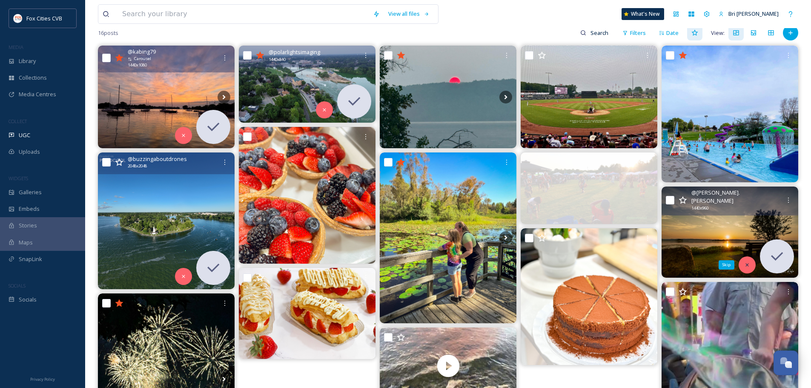
click at [748, 266] on icon at bounding box center [747, 265] width 6 height 6
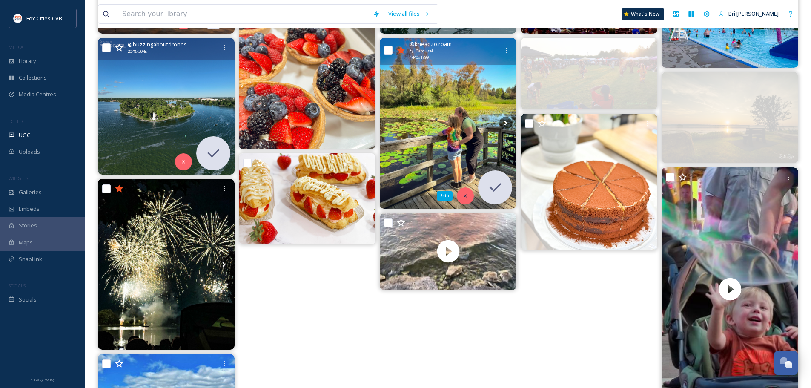
scroll to position [213, 0]
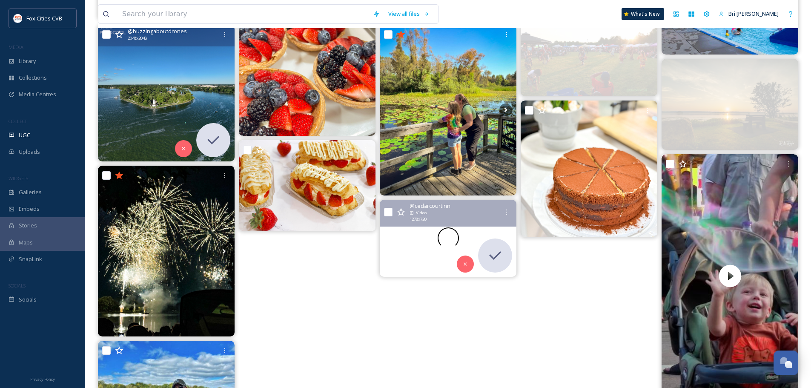
click at [440, 233] on div at bounding box center [448, 238] width 137 height 77
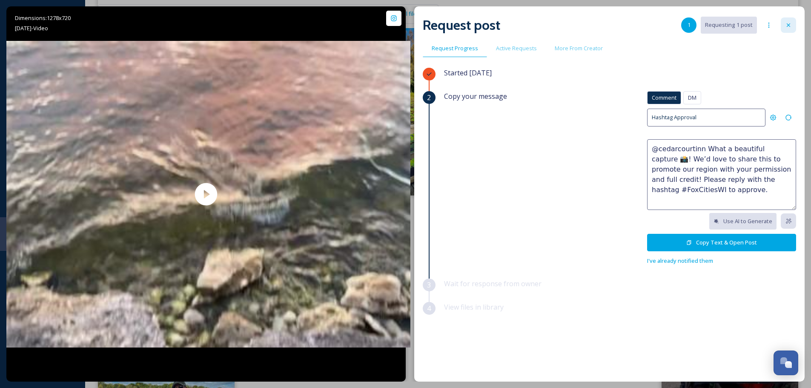
click at [787, 24] on icon at bounding box center [788, 25] width 7 height 7
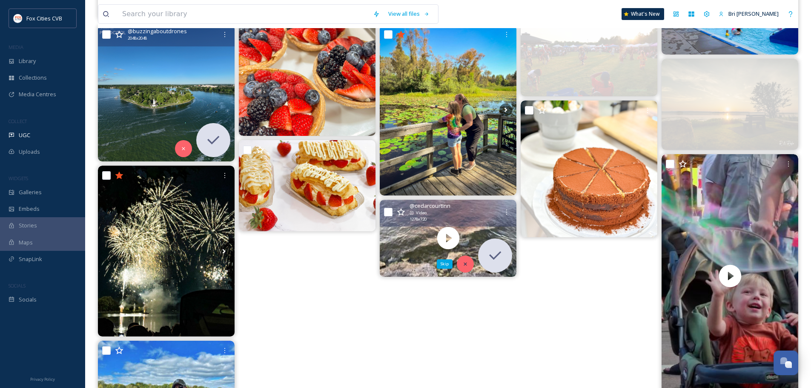
click at [468, 256] on div "Skip" at bounding box center [465, 263] width 17 height 17
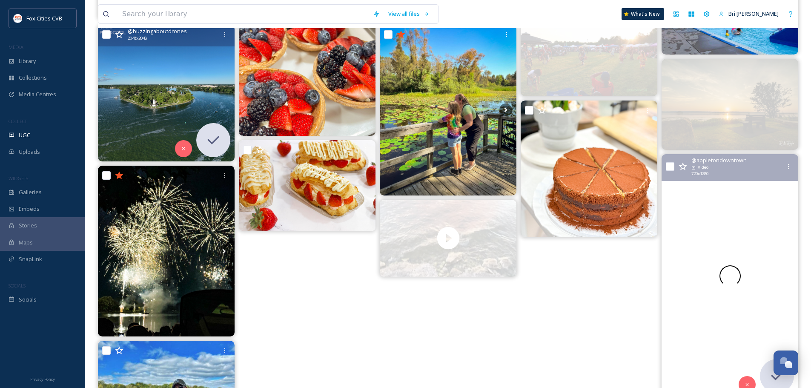
click at [700, 206] on div at bounding box center [730, 275] width 137 height 243
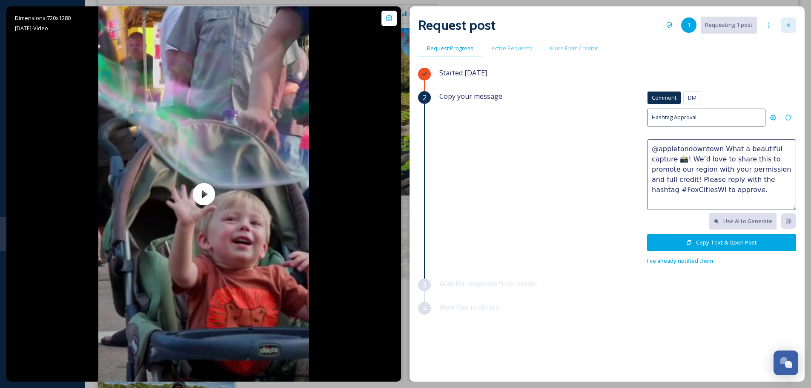
click at [792, 23] on div at bounding box center [788, 24] width 15 height 15
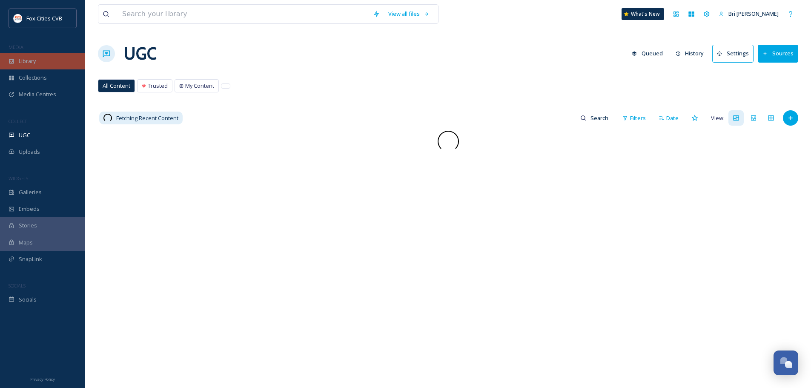
click at [25, 55] on div "Library" at bounding box center [42, 61] width 85 height 17
